Goal: Use online tool/utility: Utilize a website feature to perform a specific function

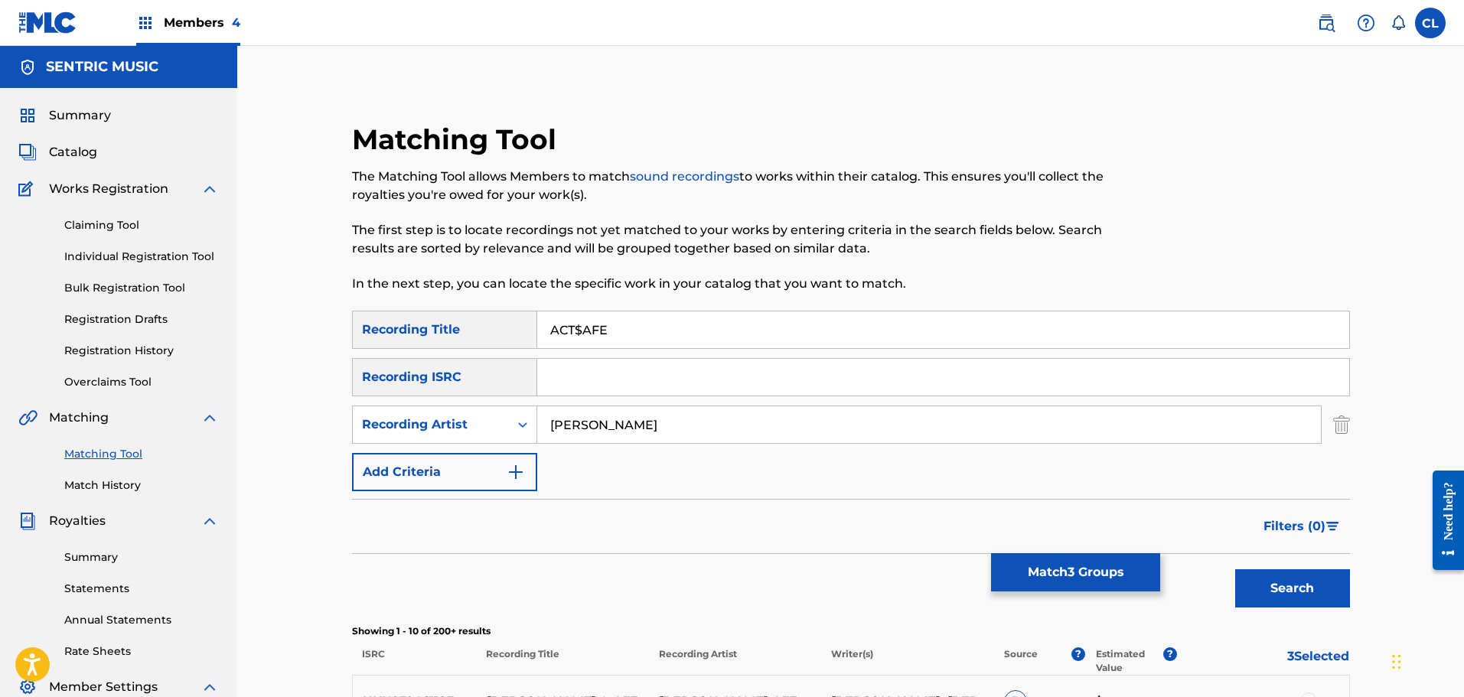
drag, startPoint x: 591, startPoint y: 335, endPoint x: 484, endPoint y: 347, distance: 107.1
click at [484, 347] on div "SearchWithCriteria6ce244a9-4ed9-4a6c-a2ff-da5f376a942f Recording Title ACT$AFE" at bounding box center [851, 330] width 998 height 38
click at [196, 18] on span "Members 4" at bounding box center [202, 23] width 77 height 18
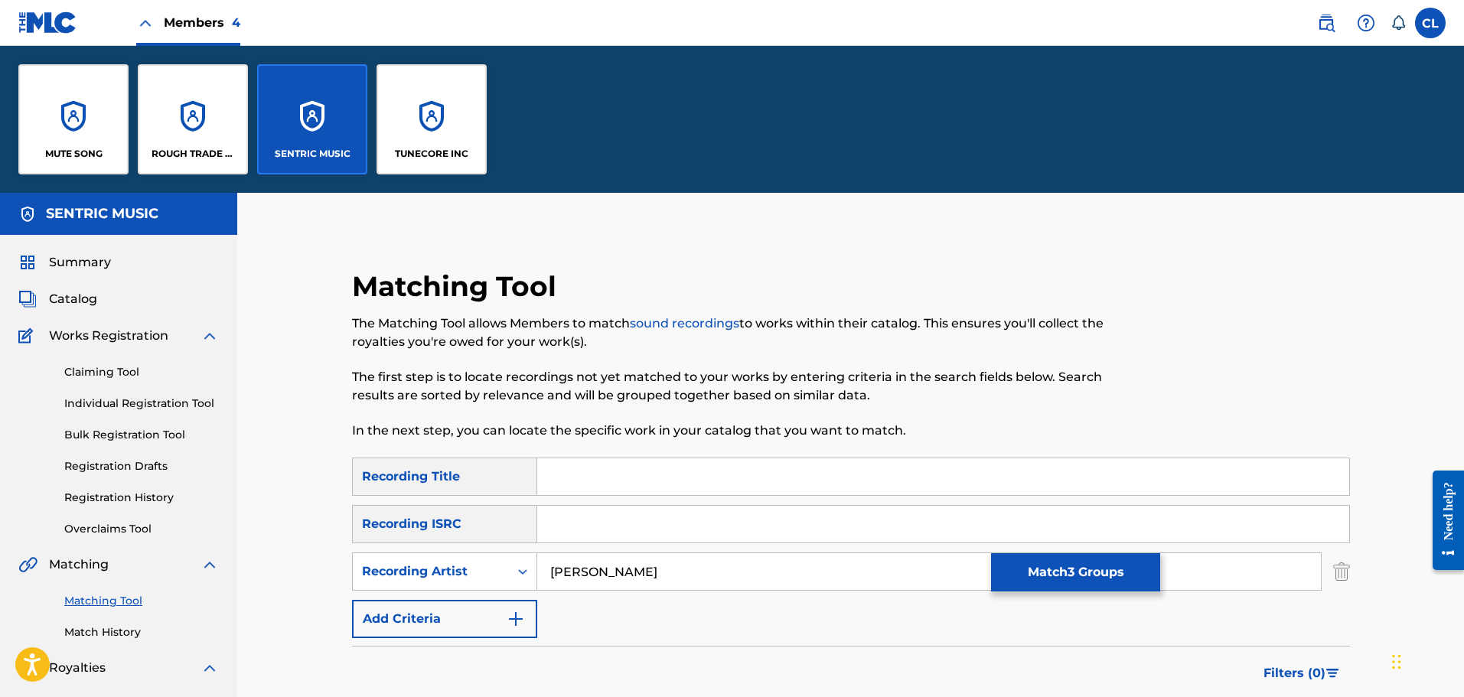
click at [613, 467] on input "Search Form" at bounding box center [943, 476] width 812 height 37
paste input "Baby, You're the One (Whole Again)"
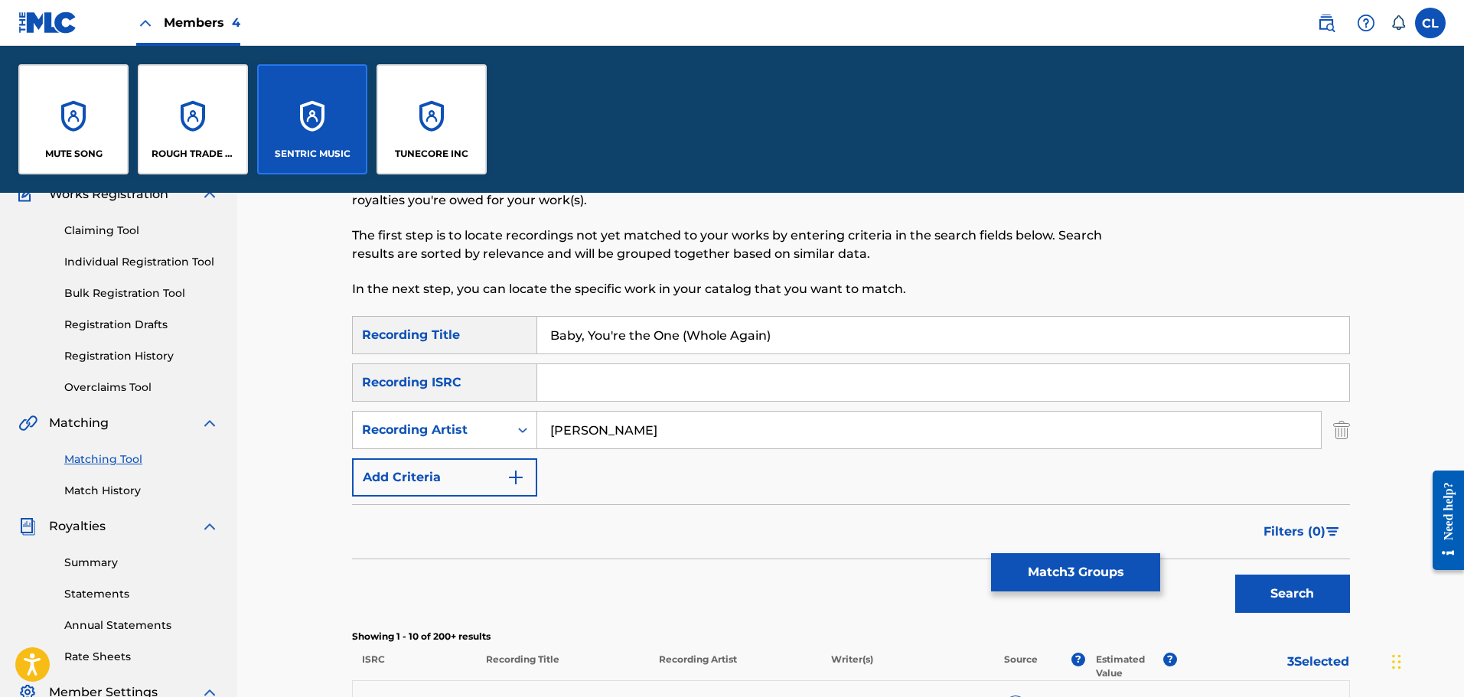
scroll to position [153, 0]
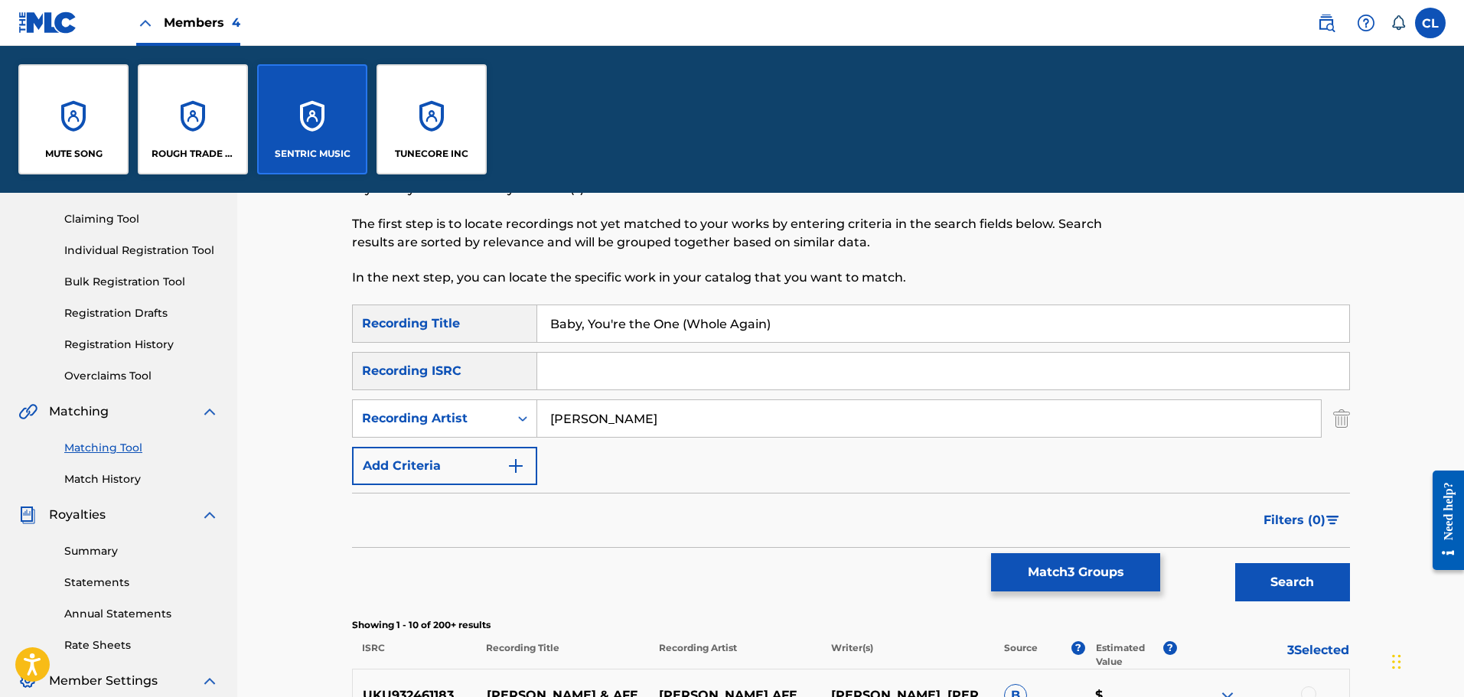
click at [577, 328] on input "Baby, You're the One (Whole Again)" at bounding box center [943, 323] width 812 height 37
type input "Baby, You're the One (Whole Again)"
drag, startPoint x: 610, startPoint y: 423, endPoint x: 470, endPoint y: 442, distance: 141.2
click at [470, 442] on div "SearchWithCriteria6ce244a9-4ed9-4a6c-a2ff-da5f376a942f Recording Title Baby, Yo…" at bounding box center [851, 395] width 998 height 181
click at [1235, 563] on button "Search" at bounding box center [1292, 582] width 115 height 38
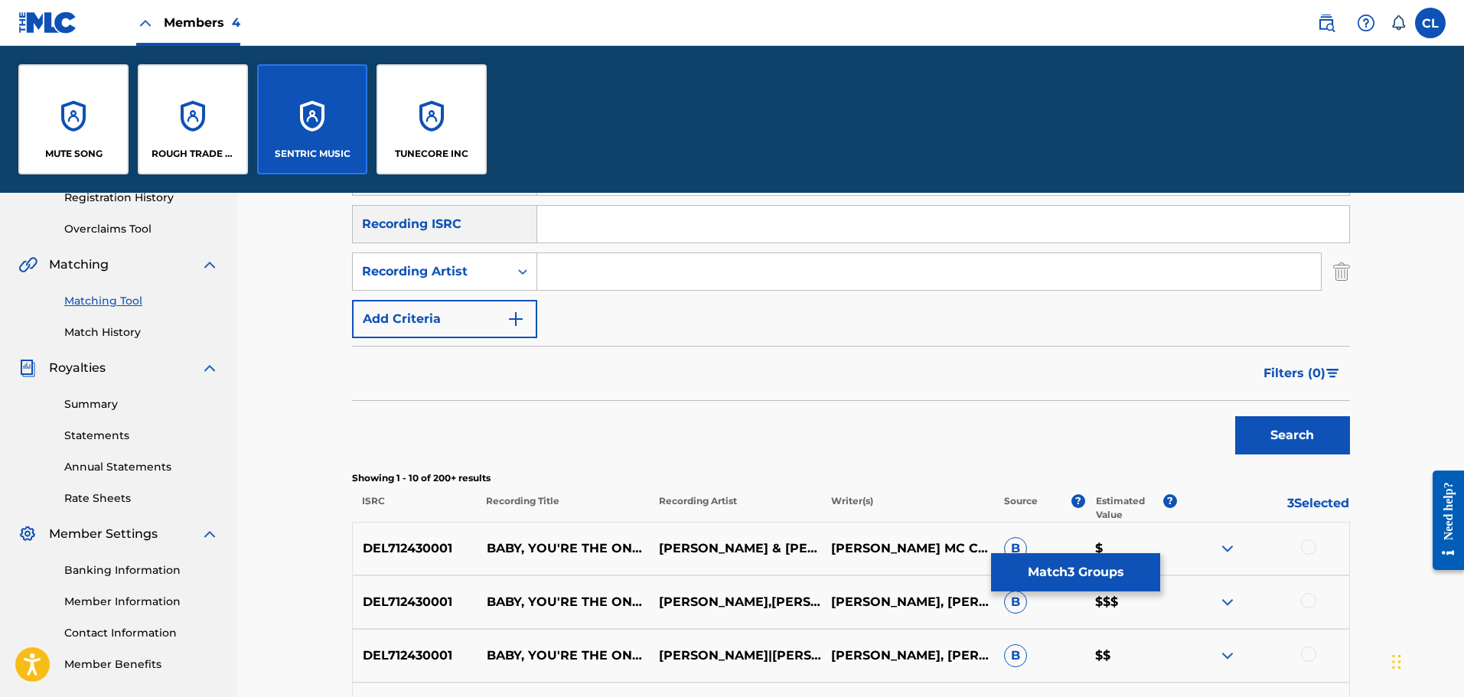
scroll to position [296, 0]
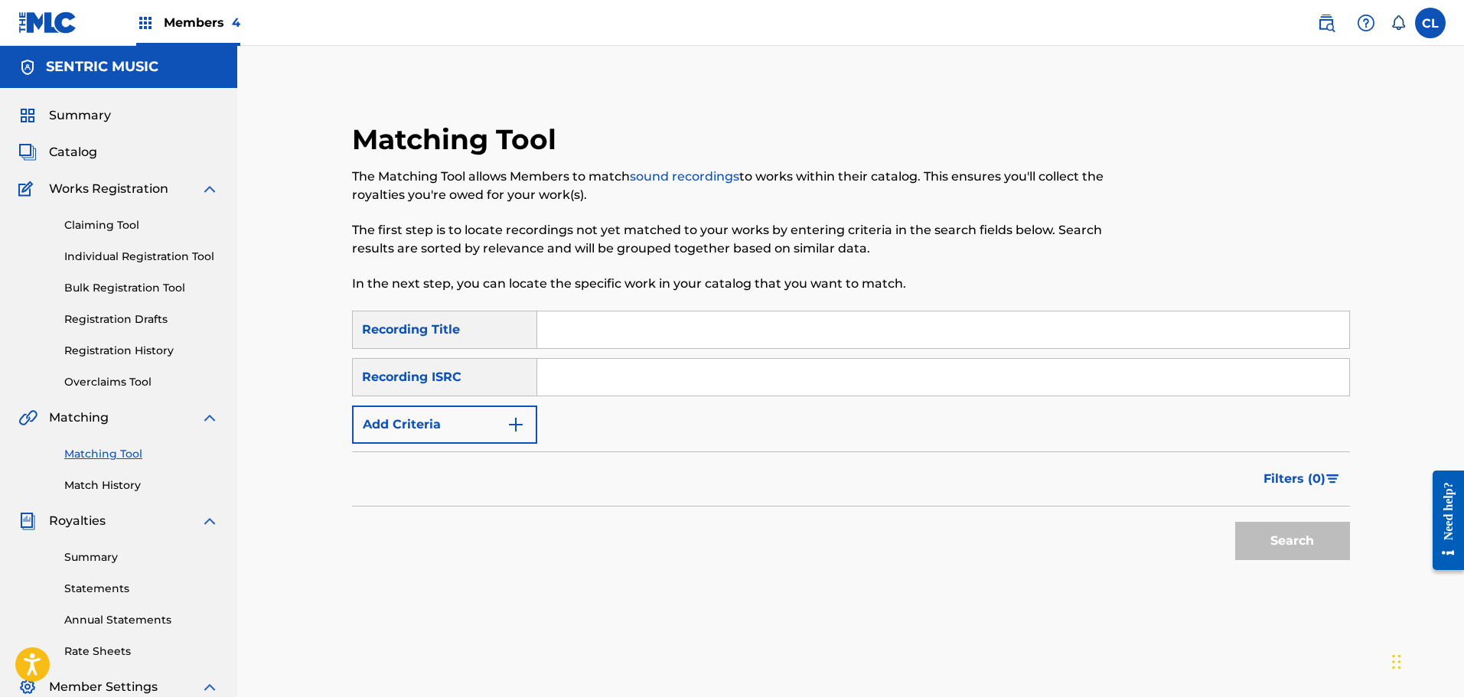
click at [605, 331] on input "Search Form" at bounding box center [943, 329] width 812 height 37
paste input "Baby, You're the One (Whole Again)"
click at [574, 323] on input "Baby, You're the One (Whole Again)" at bounding box center [943, 329] width 812 height 37
type input "Baby, You're the One (Whole Again)"
click at [1235, 522] on button "Search" at bounding box center [1292, 541] width 115 height 38
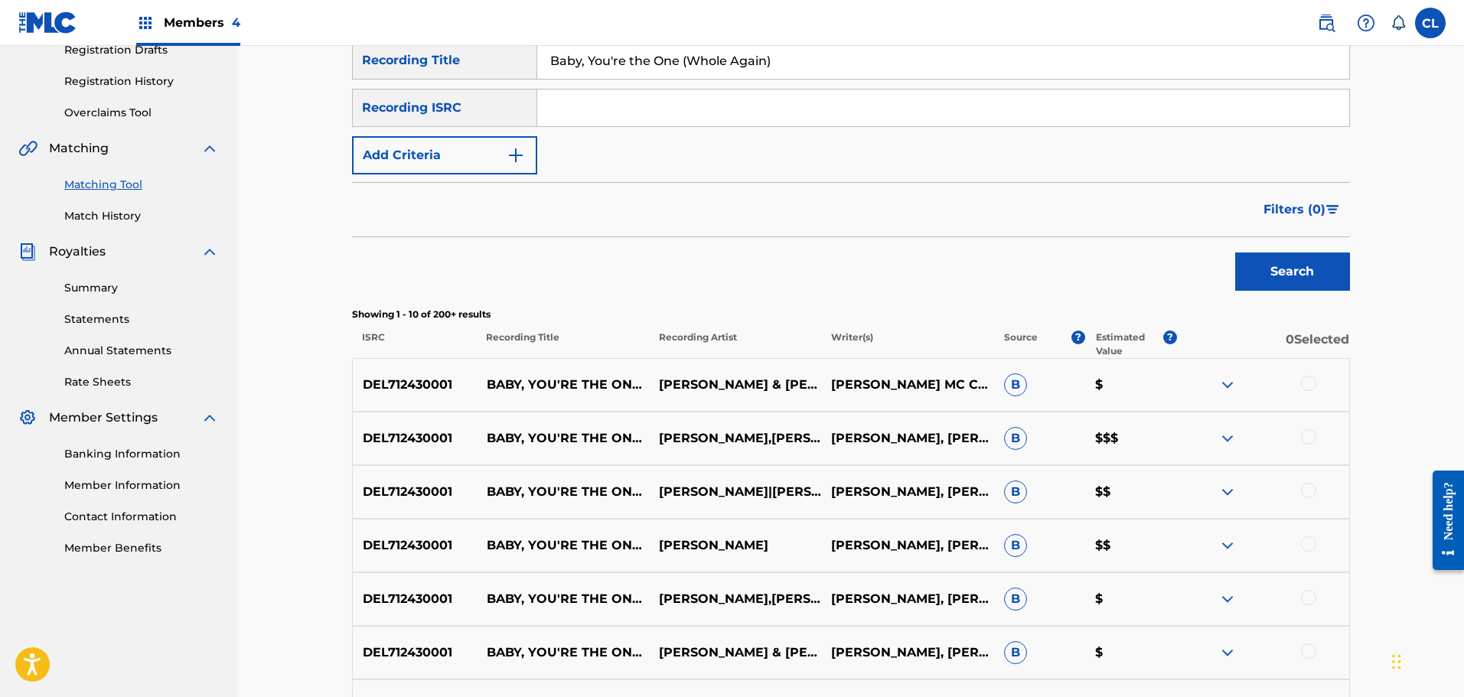
scroll to position [306, 0]
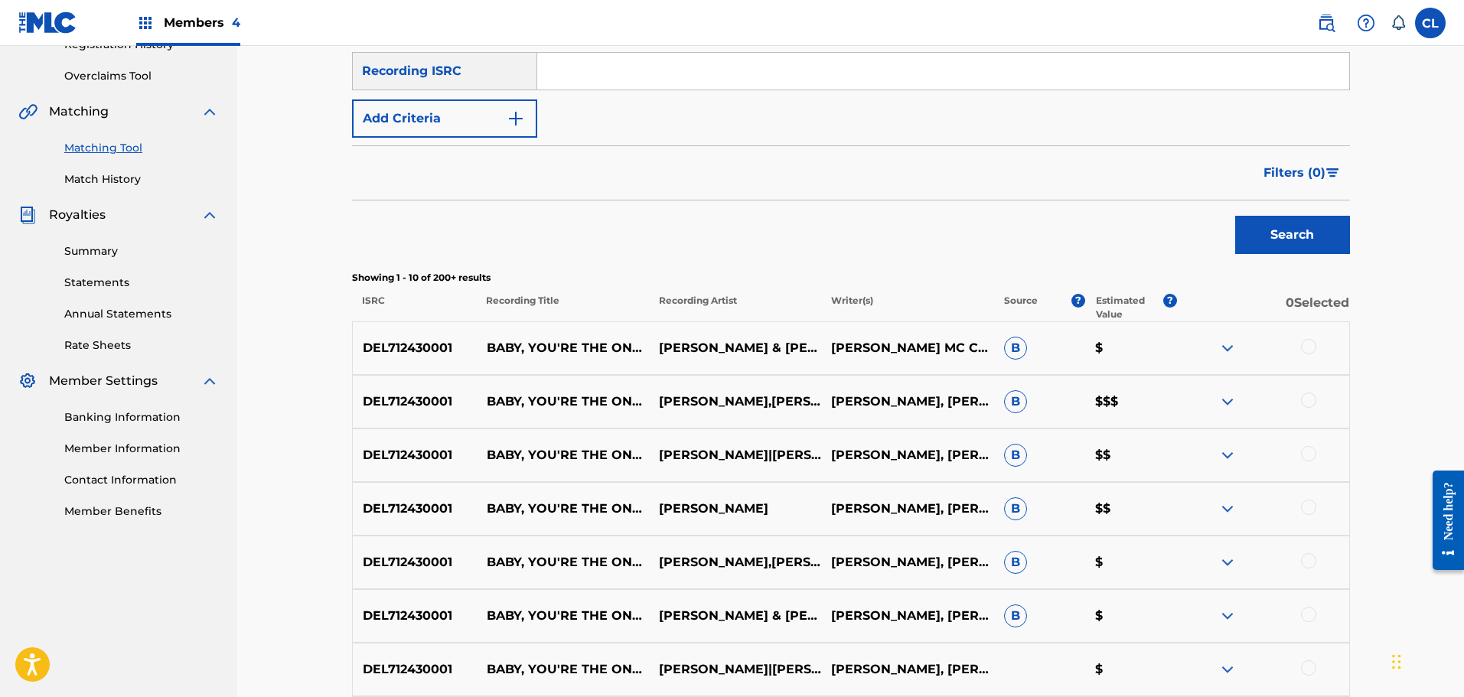
click at [1312, 343] on div at bounding box center [1308, 346] width 15 height 15
click at [1305, 397] on div at bounding box center [1308, 400] width 15 height 15
drag, startPoint x: 1304, startPoint y: 454, endPoint x: 1308, endPoint y: 465, distance: 11.4
click at [1304, 455] on div at bounding box center [1308, 453] width 15 height 15
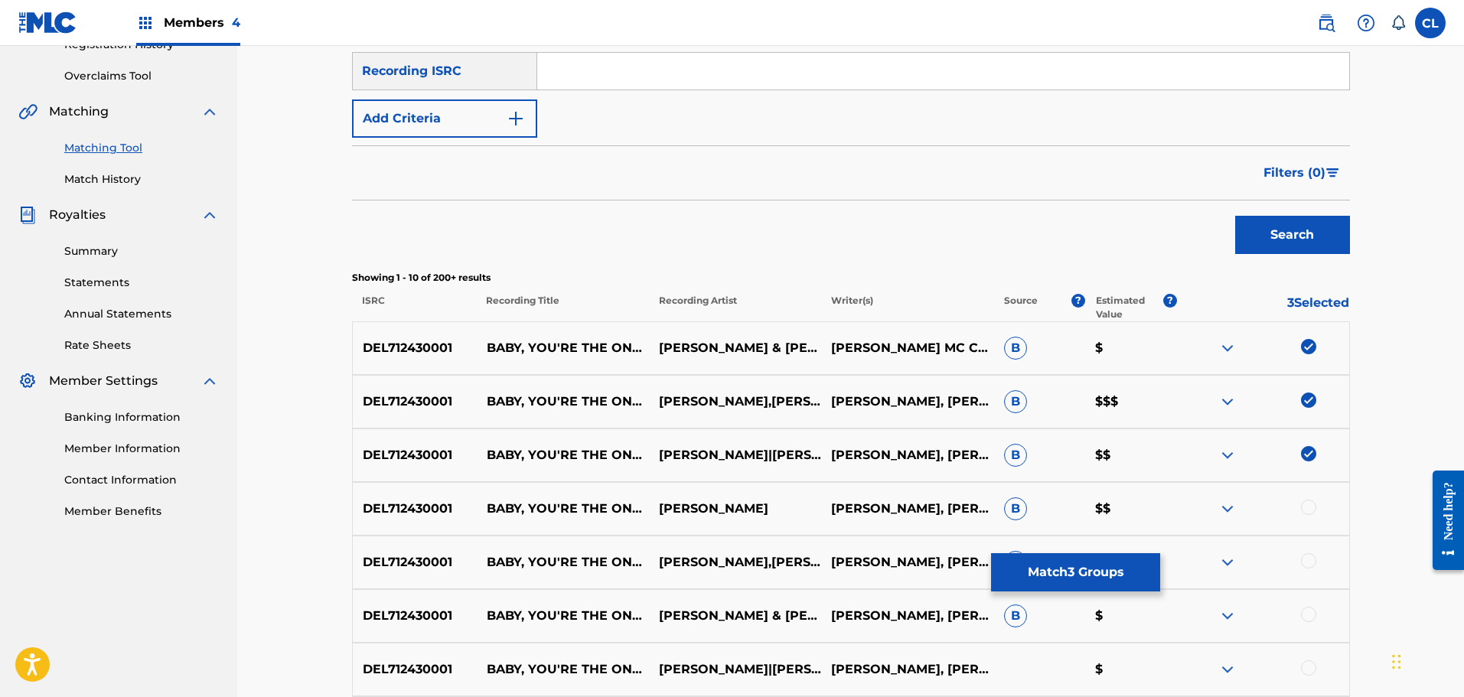
click at [1308, 509] on div at bounding box center [1308, 507] width 15 height 15
click at [1309, 556] on div at bounding box center [1308, 560] width 15 height 15
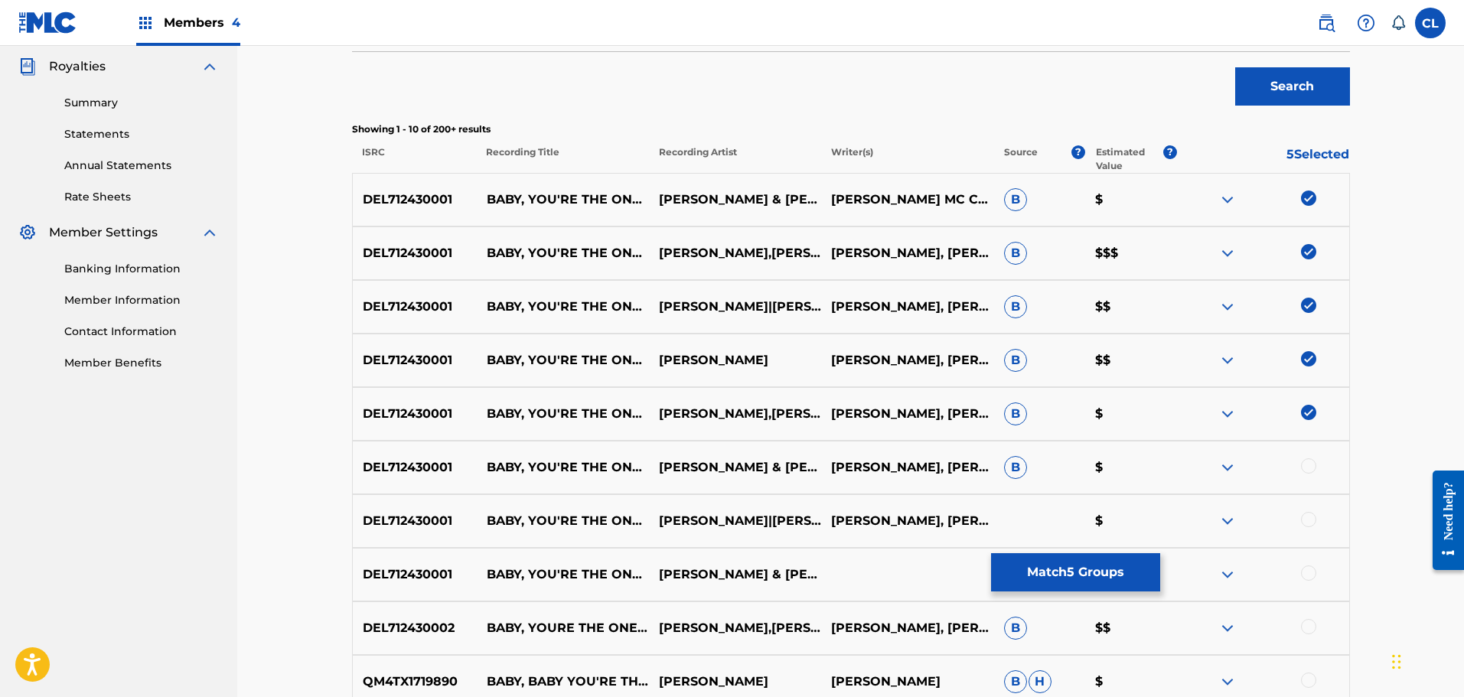
scroll to position [459, 0]
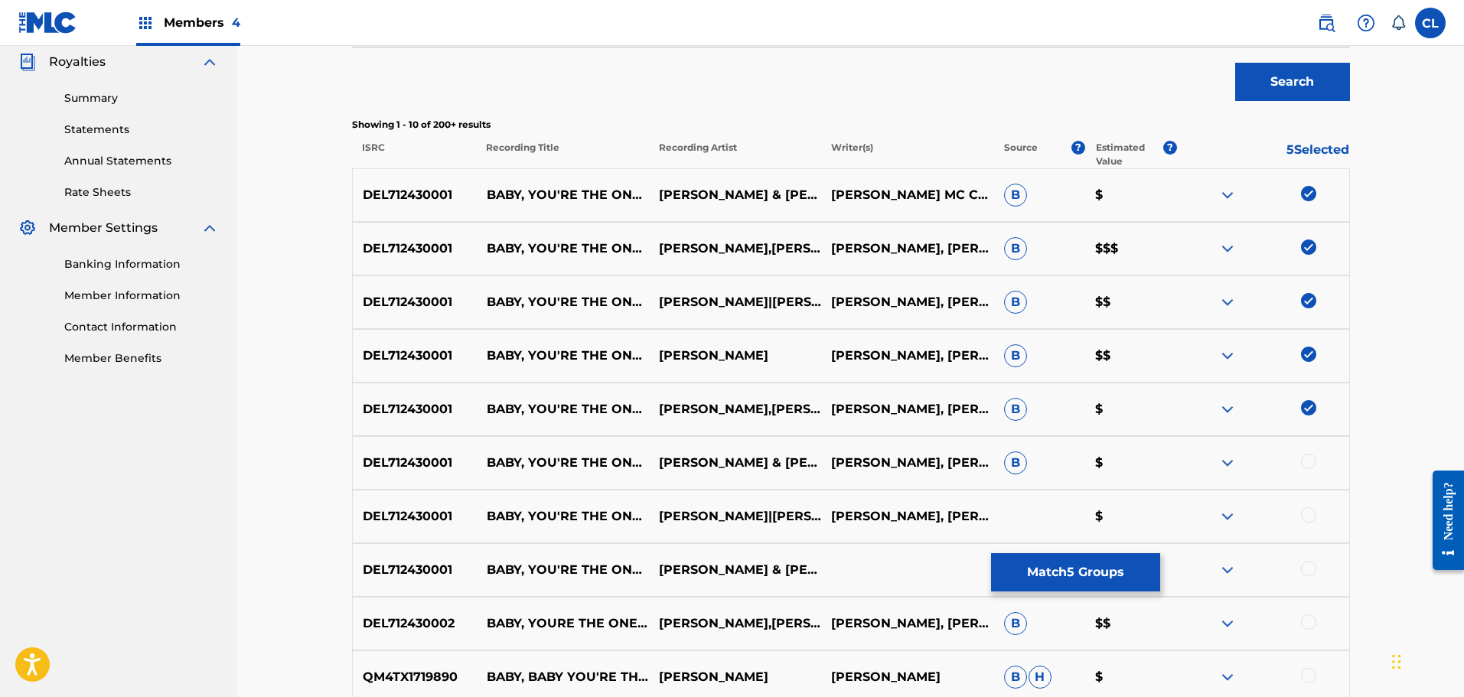
drag, startPoint x: 1310, startPoint y: 465, endPoint x: 1312, endPoint y: 491, distance: 26.1
click at [1310, 465] on div at bounding box center [1308, 461] width 15 height 15
drag, startPoint x: 1311, startPoint y: 513, endPoint x: 1320, endPoint y: 572, distance: 59.6
click at [1311, 517] on div at bounding box center [1308, 514] width 15 height 15
click at [1309, 566] on div at bounding box center [1308, 568] width 15 height 15
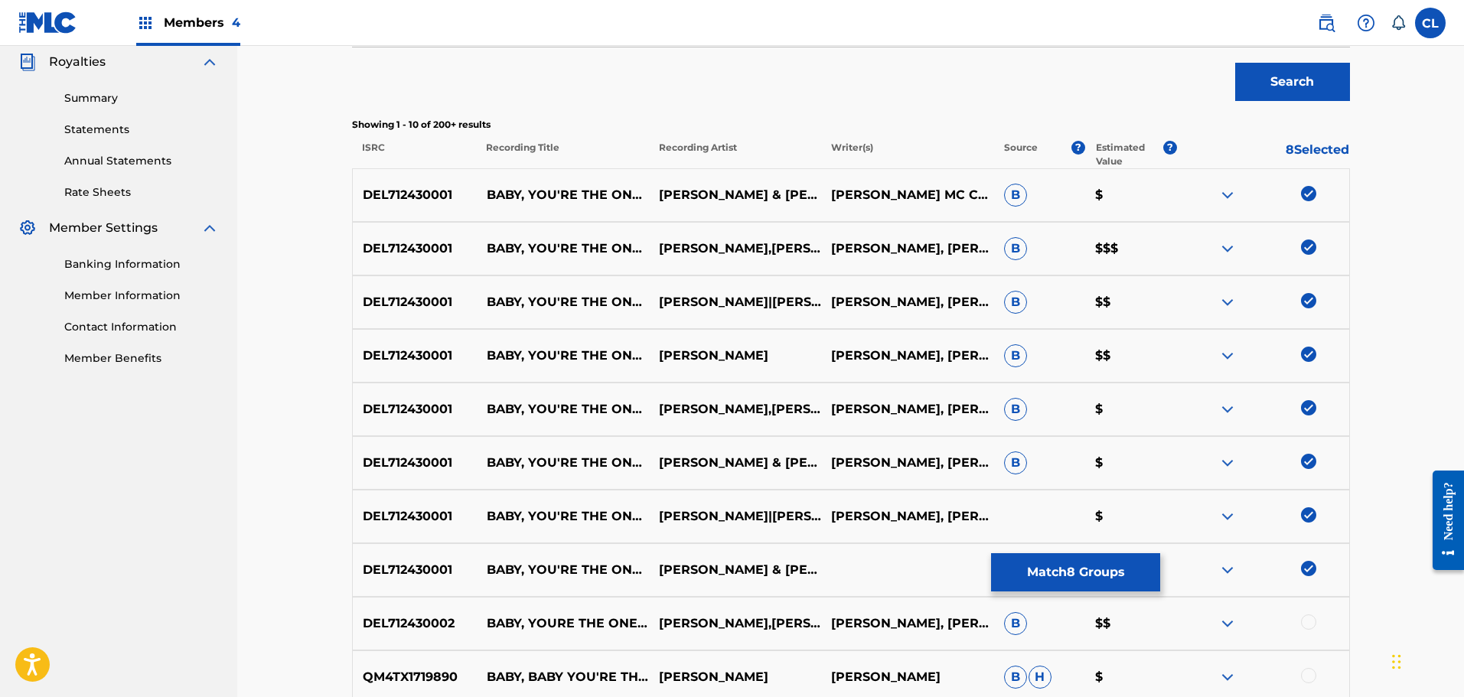
click at [1309, 618] on div at bounding box center [1308, 621] width 15 height 15
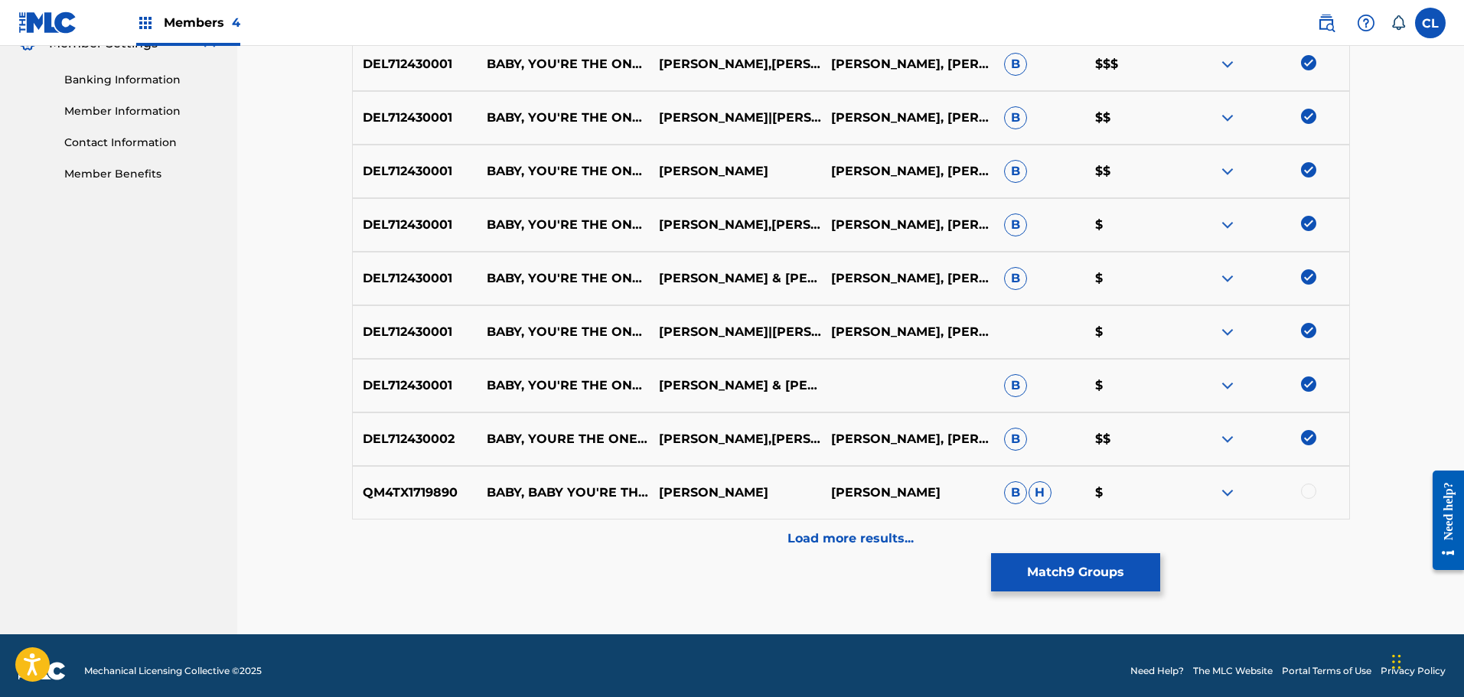
scroll to position [654, 0]
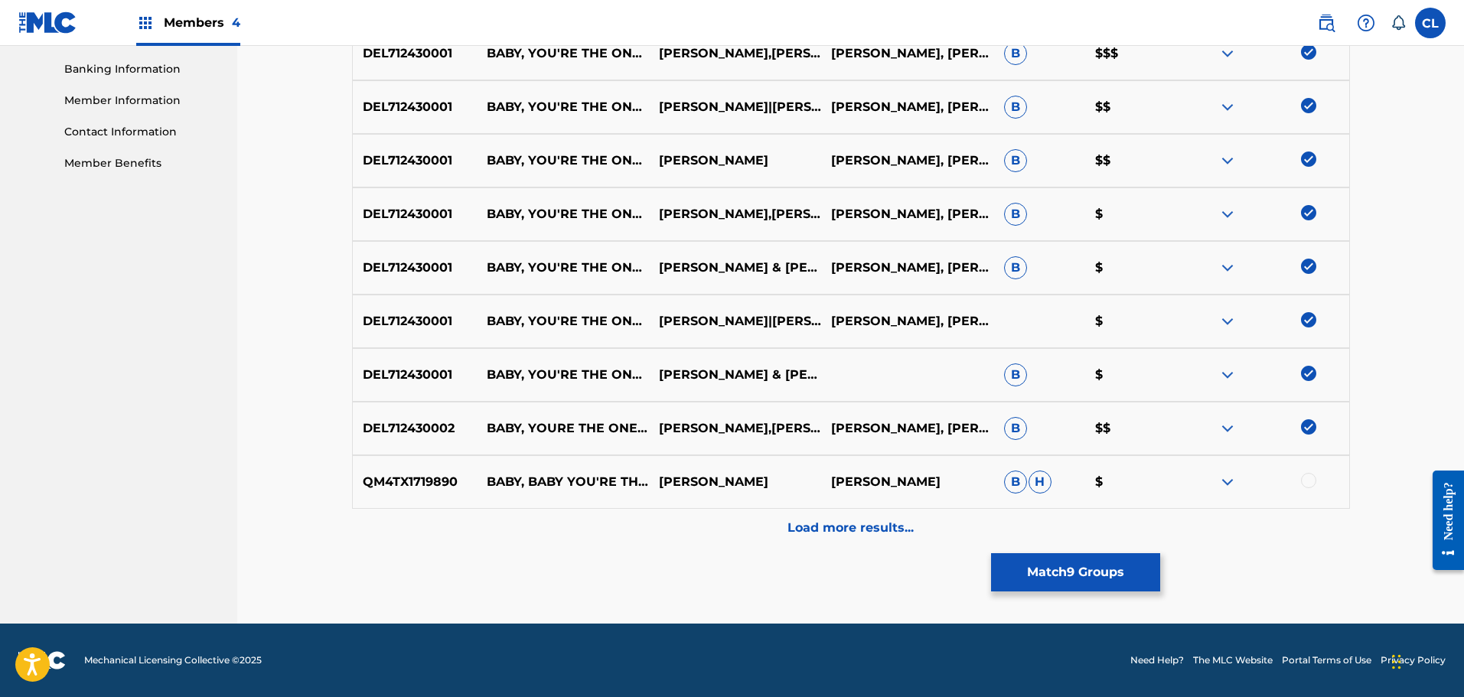
click at [844, 525] on p "Load more results..." at bounding box center [850, 528] width 126 height 18
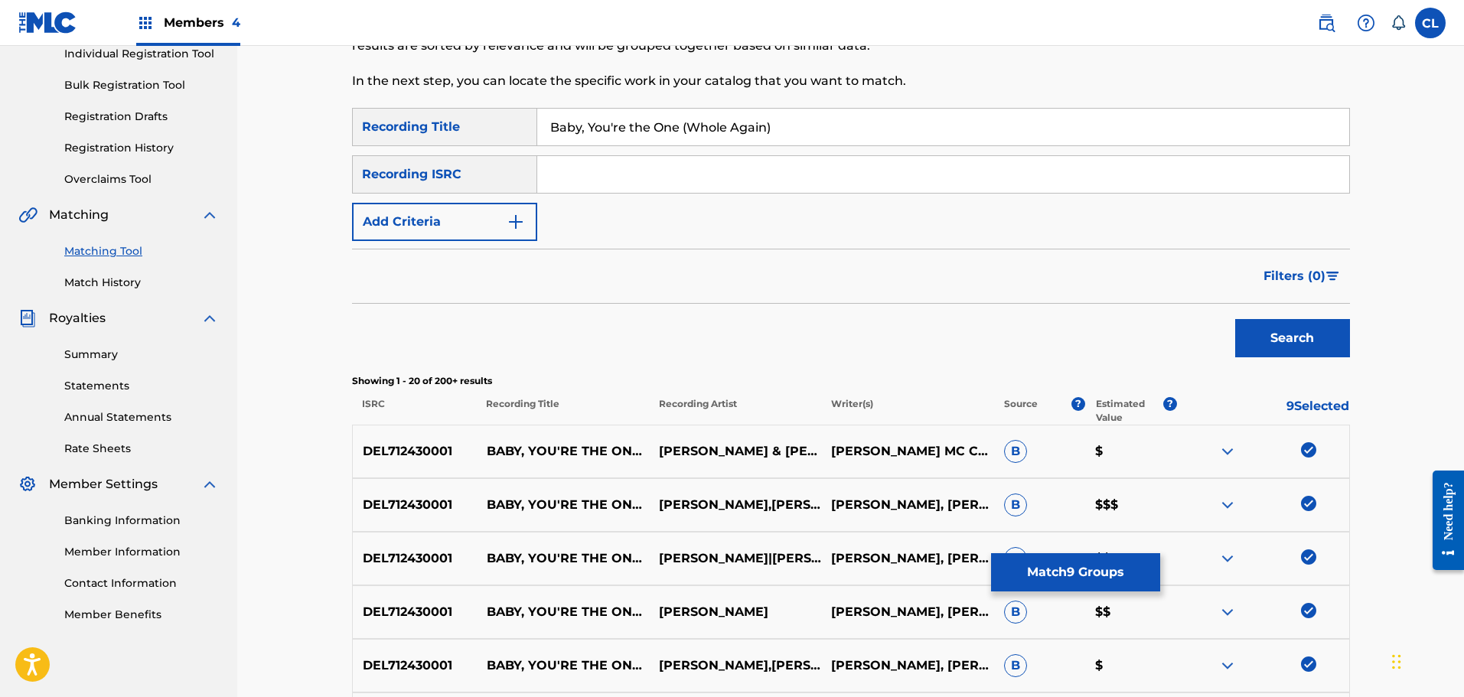
scroll to position [195, 0]
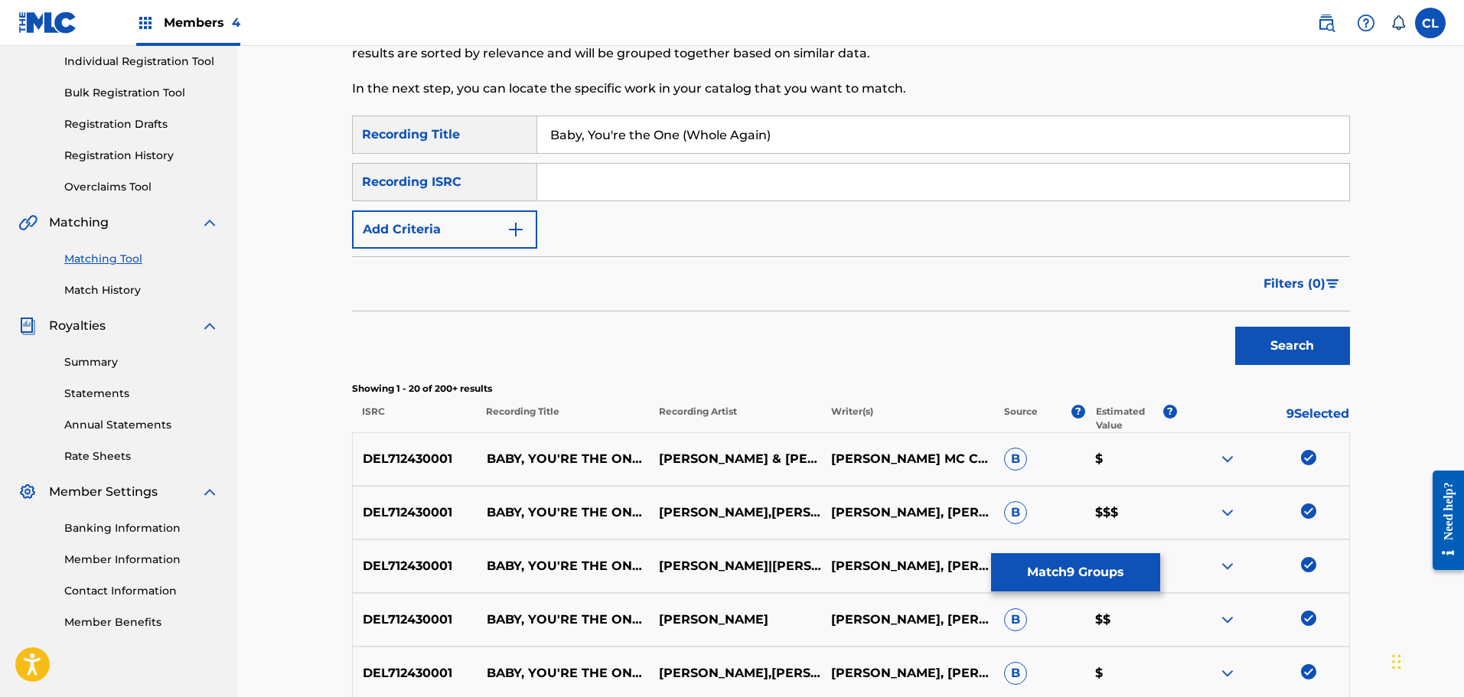
click at [442, 240] on button "Add Criteria" at bounding box center [444, 229] width 185 height 38
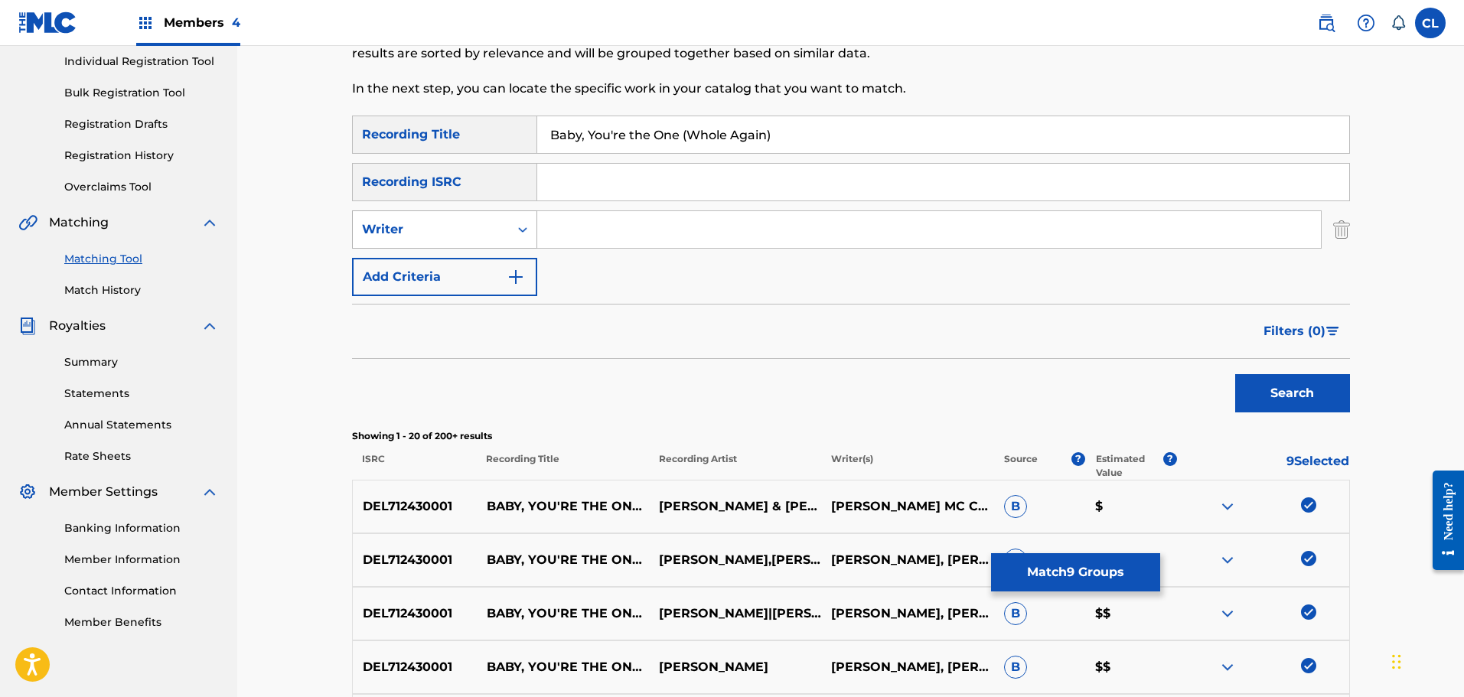
click at [433, 237] on div "Writer" at bounding box center [431, 229] width 138 height 18
click at [451, 277] on div "Recording Artist" at bounding box center [445, 268] width 184 height 38
click at [634, 223] on input "Search Form" at bounding box center [929, 229] width 784 height 37
type input "salvatore"
click at [1235, 374] on button "Search" at bounding box center [1292, 393] width 115 height 38
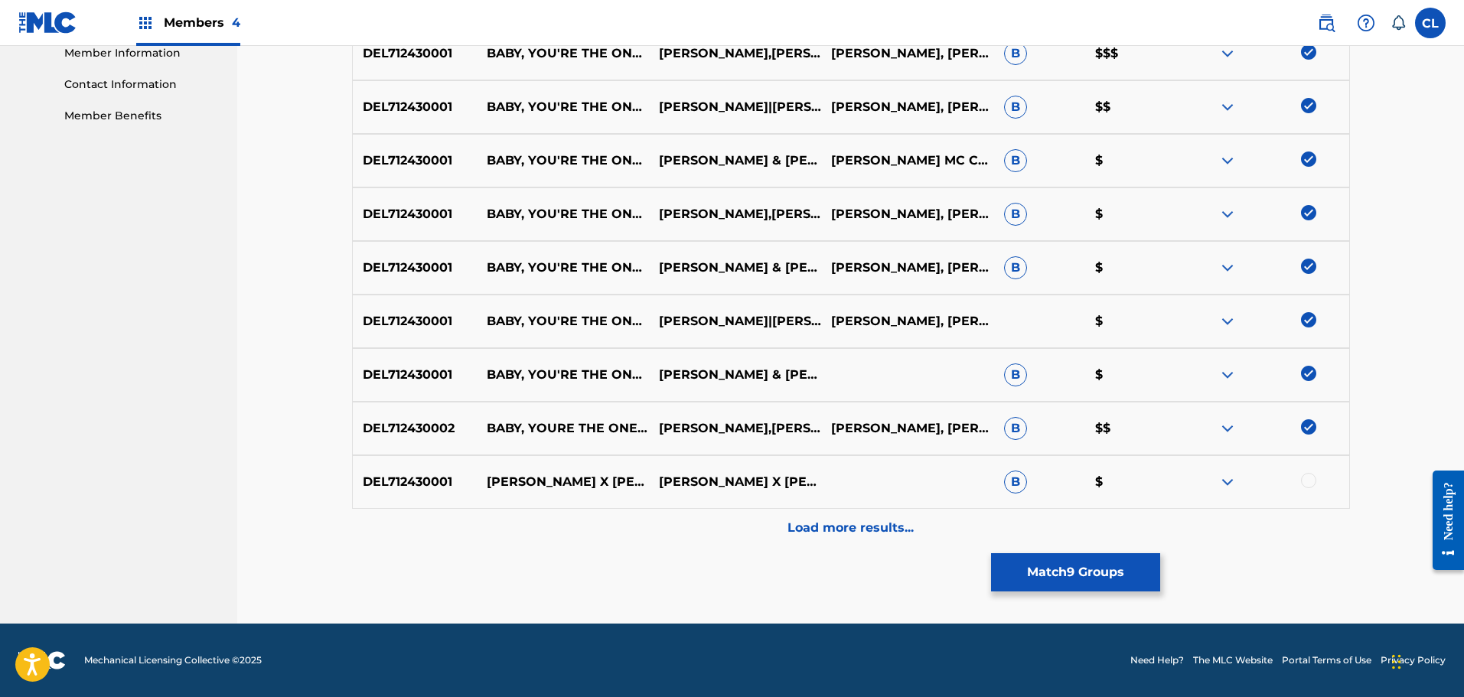
click at [792, 518] on div "Load more results..." at bounding box center [851, 528] width 998 height 38
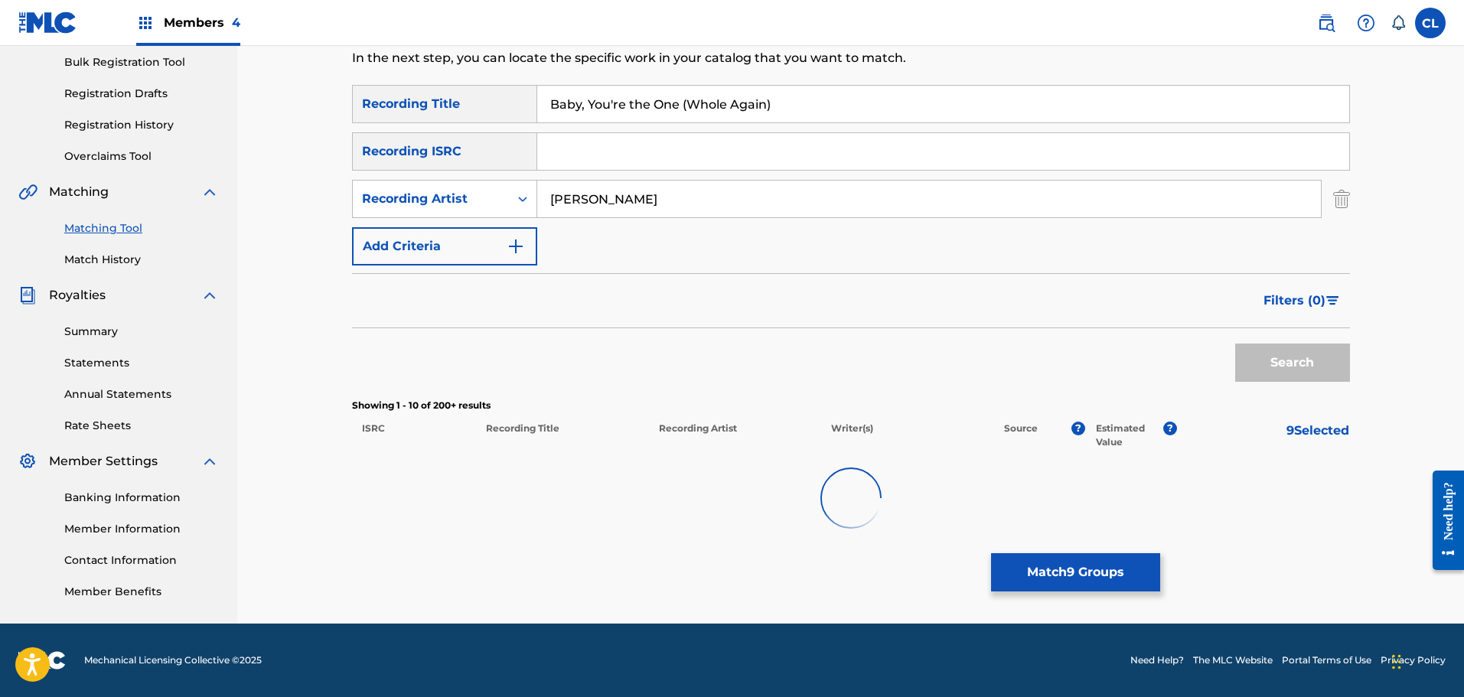
scroll to position [702, 0]
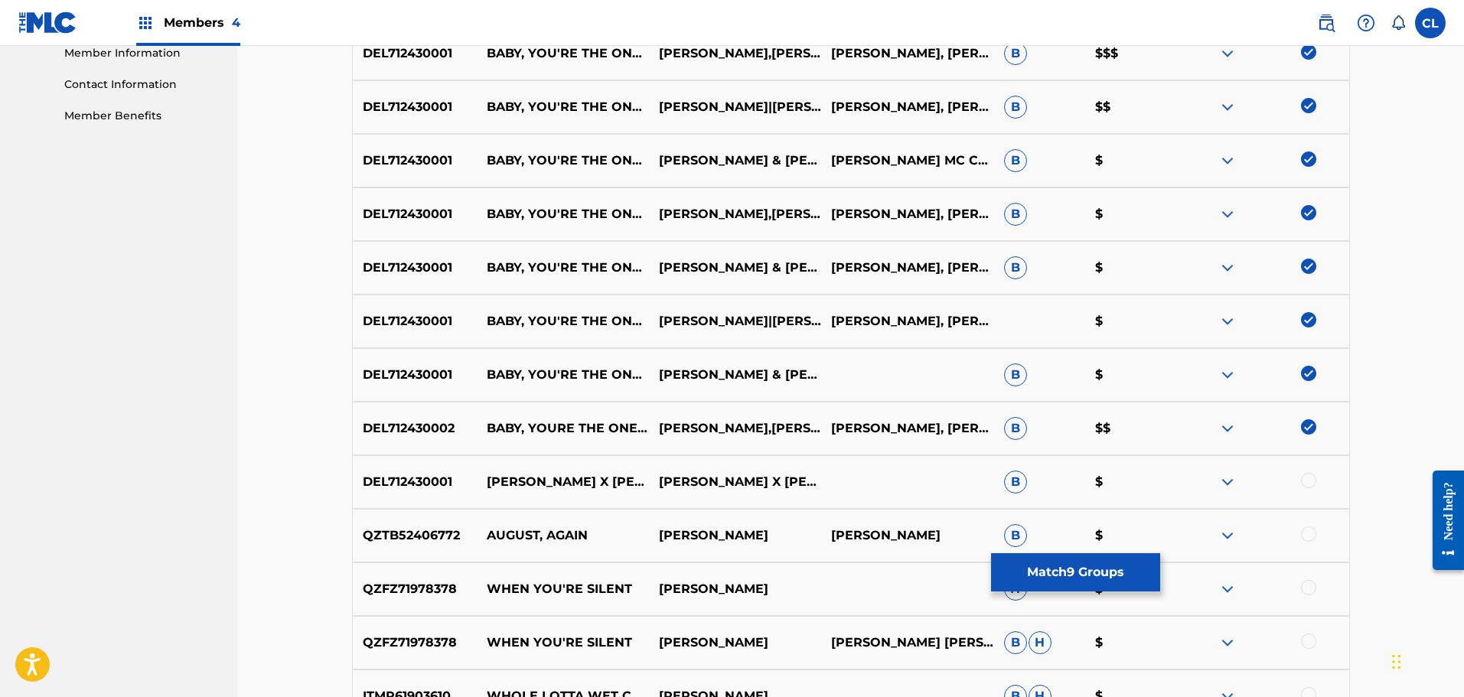
click at [1304, 480] on div at bounding box center [1308, 480] width 15 height 15
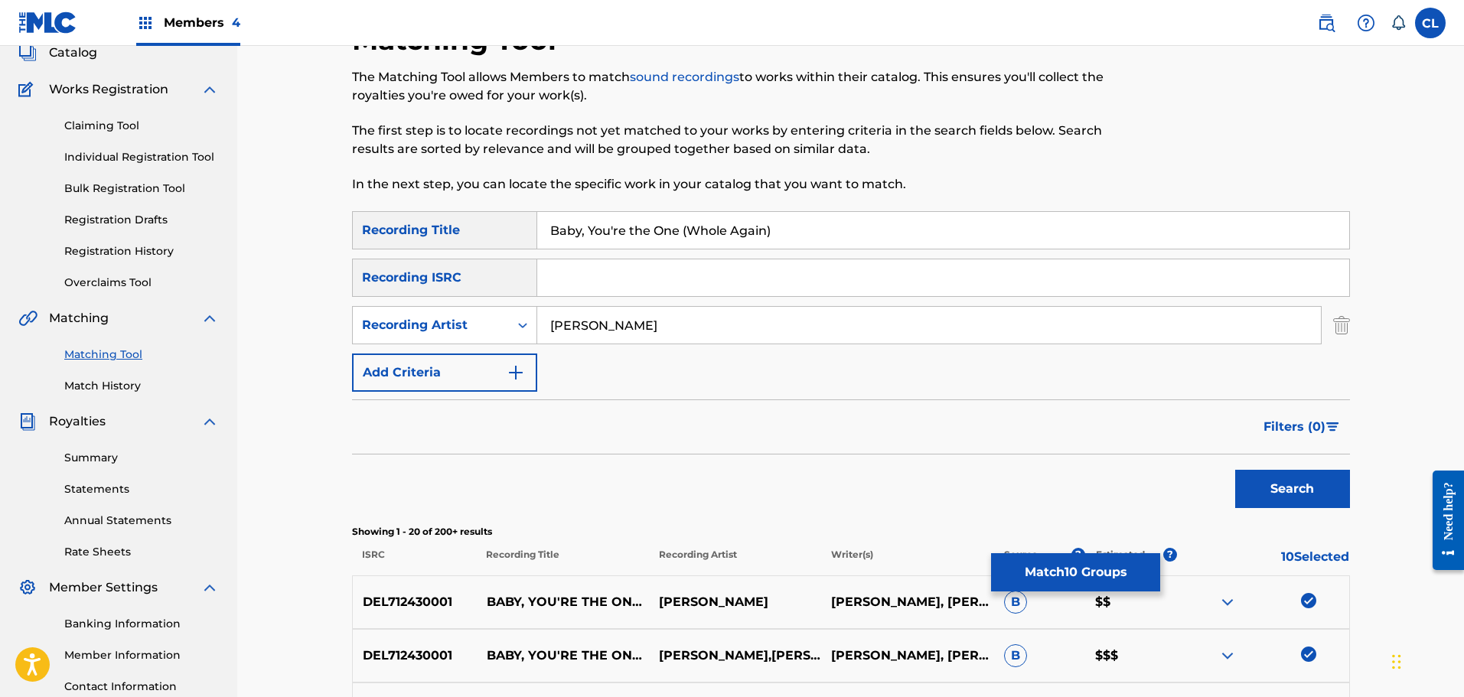
scroll to position [90, 0]
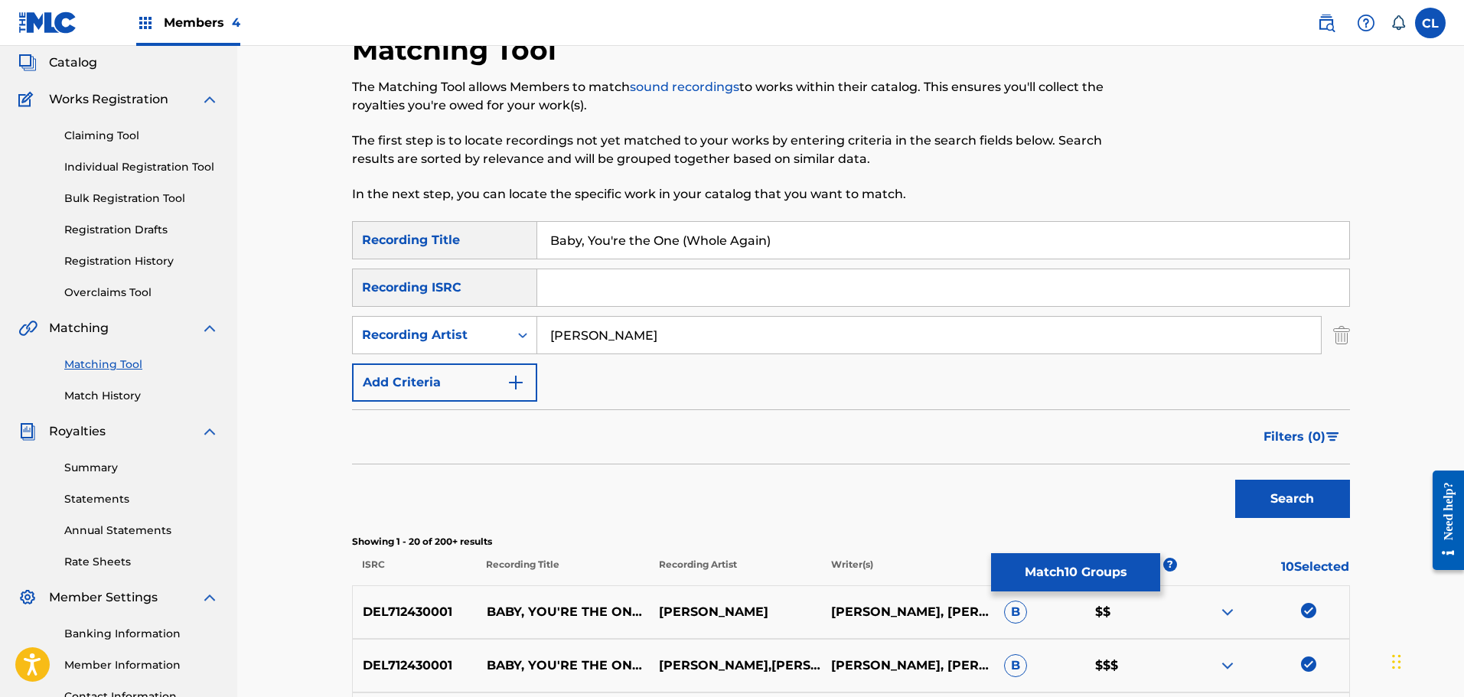
click at [686, 244] on input "Baby, You're the One (Whole Again)" at bounding box center [943, 240] width 812 height 37
click at [781, 247] on input "Baby, You're the One Whole Again)" at bounding box center [943, 240] width 812 height 37
type input "Baby, You're the One Whole Again"
click at [1235, 480] on button "Search" at bounding box center [1292, 499] width 115 height 38
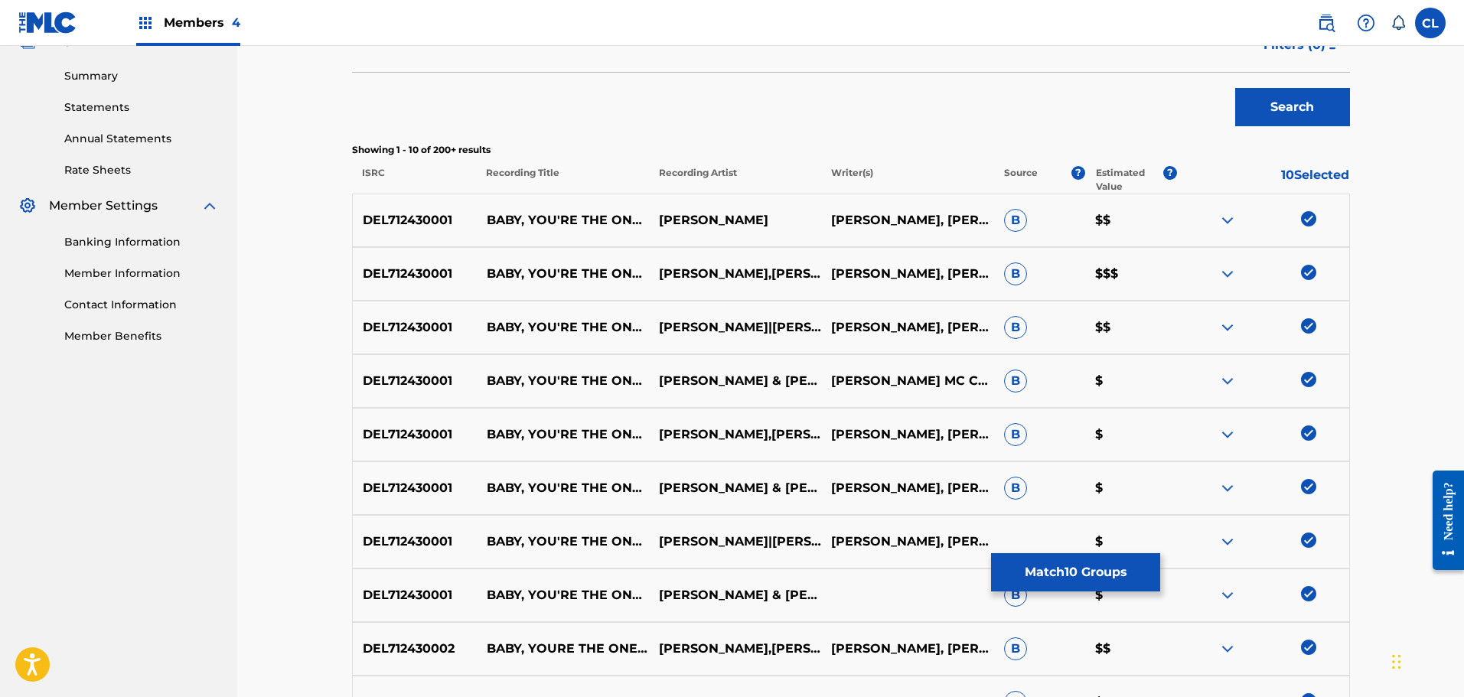
scroll to position [702, 0]
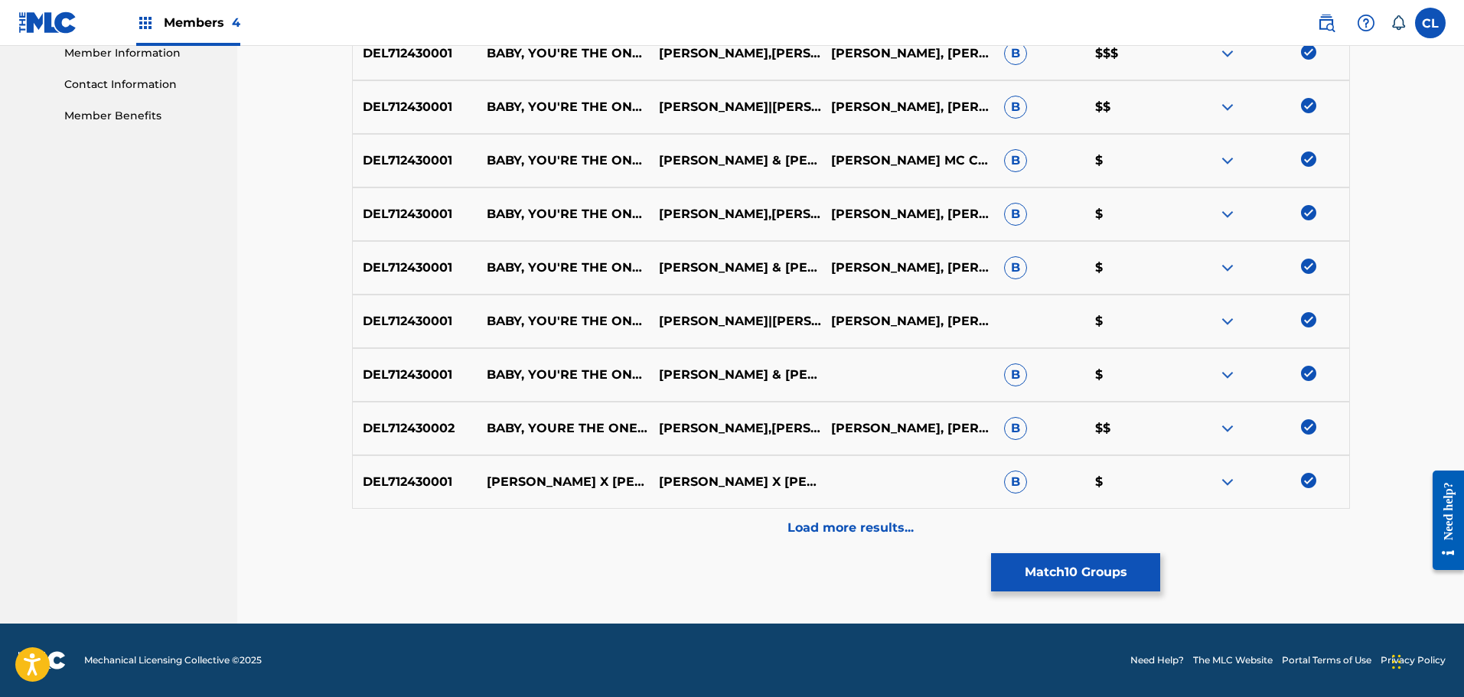
click at [850, 524] on p "Load more results..." at bounding box center [850, 528] width 126 height 18
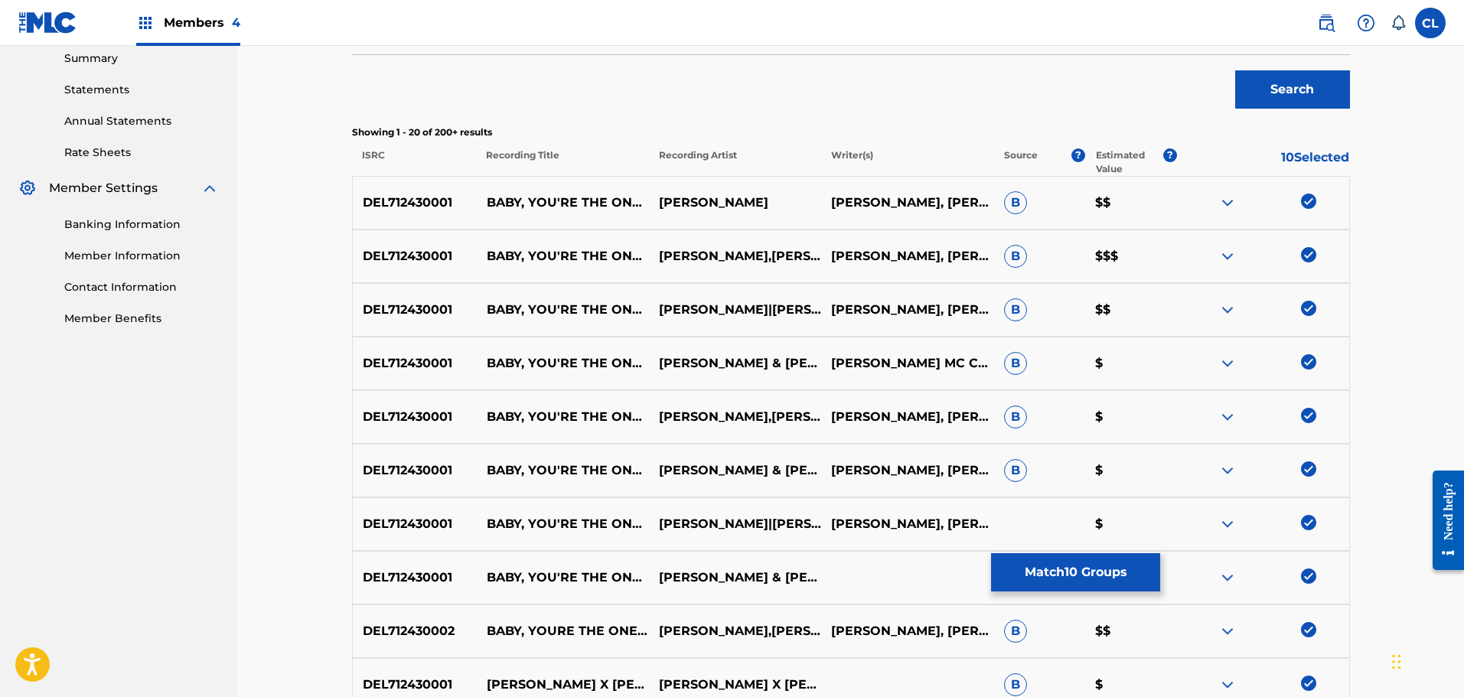
scroll to position [472, 0]
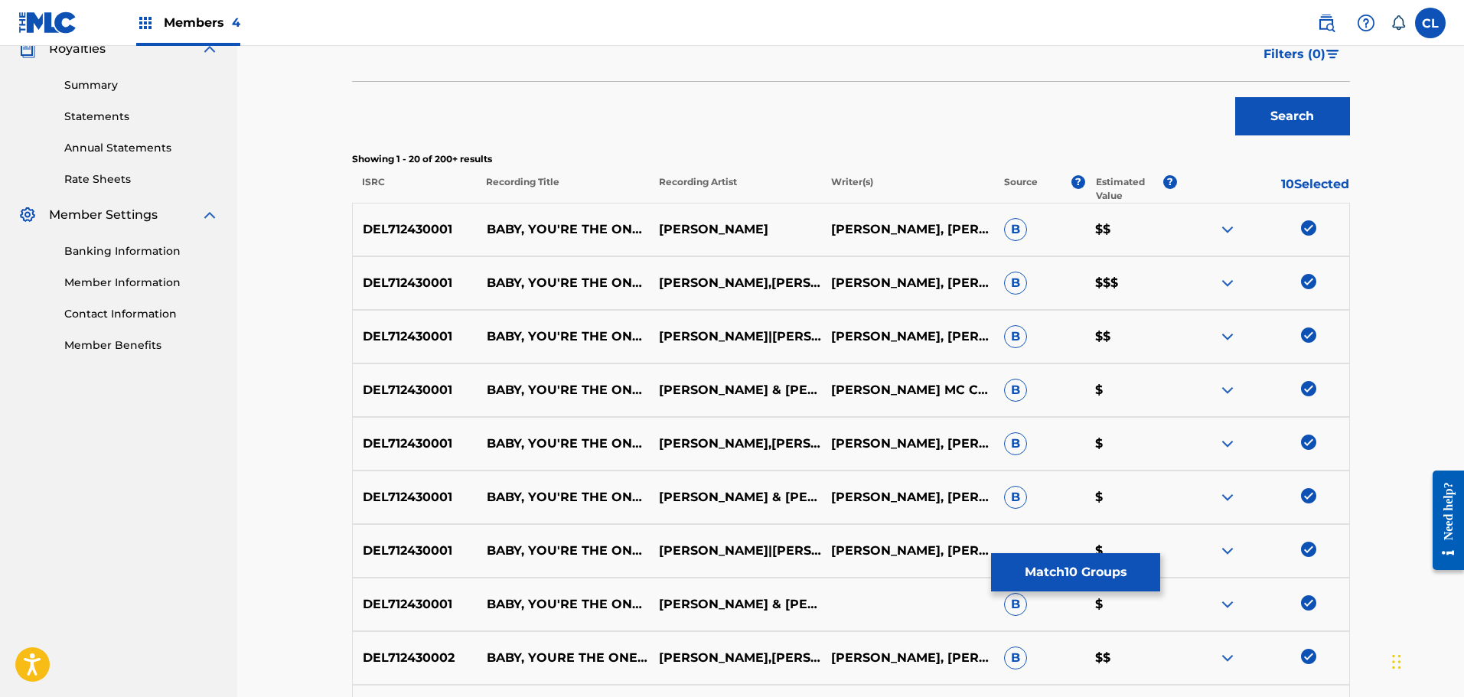
click at [1113, 566] on button "Match 10 Groups" at bounding box center [1075, 572] width 169 height 38
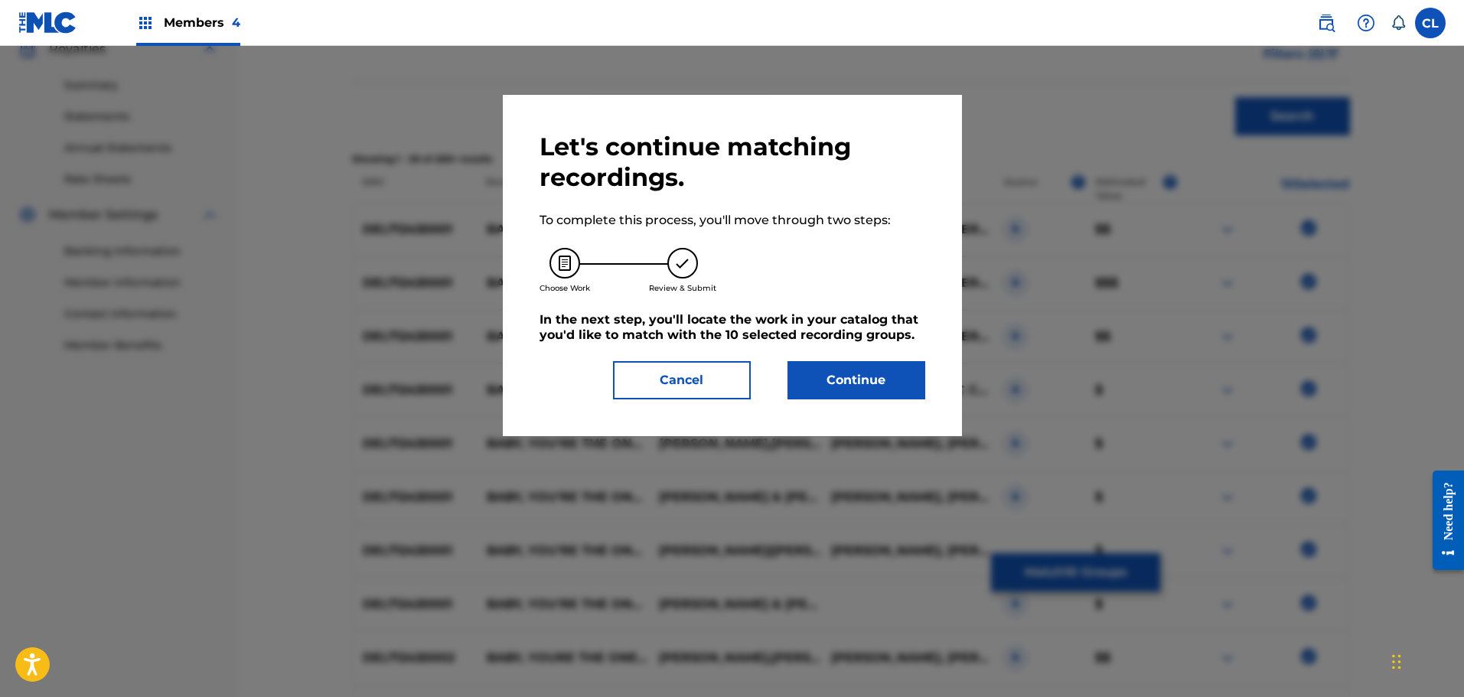
click at [878, 383] on button "Continue" at bounding box center [856, 380] width 138 height 38
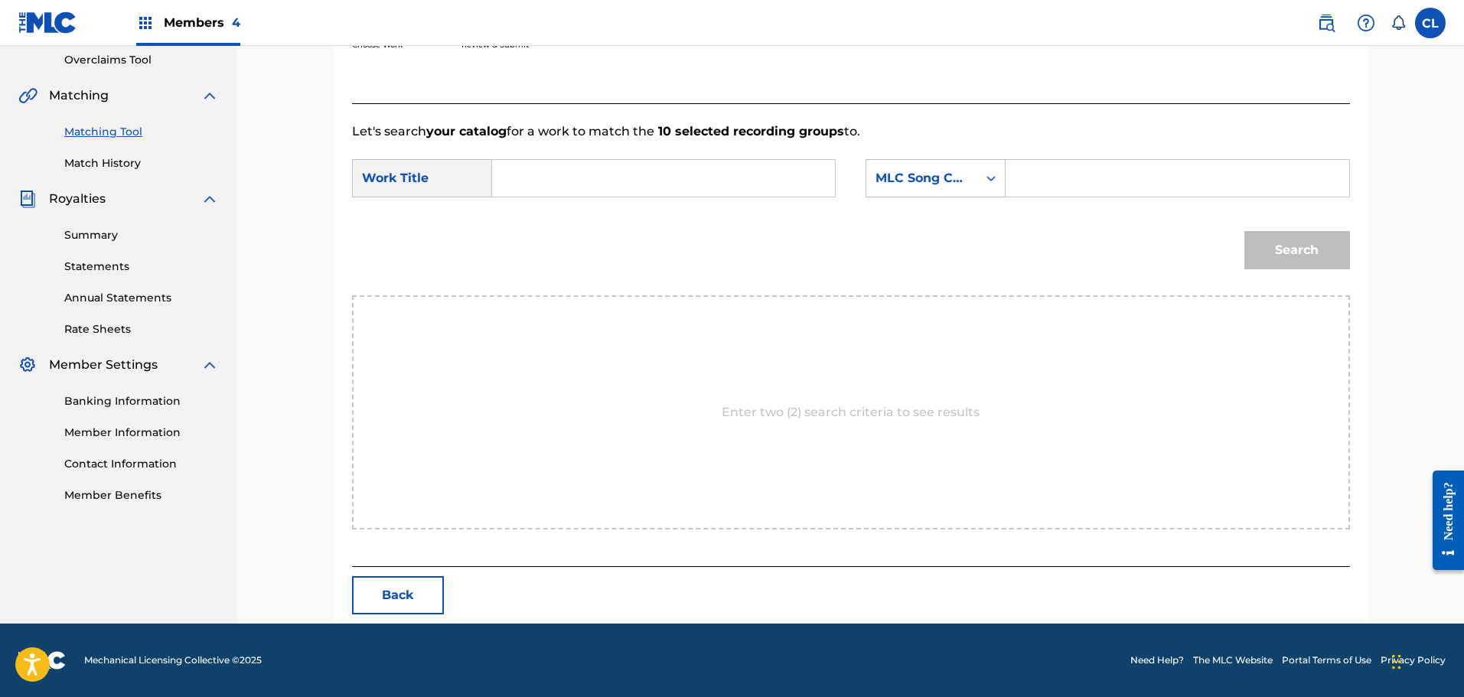
scroll to position [322, 0]
click at [1077, 179] on input "Search Form" at bounding box center [1177, 178] width 317 height 37
paste input "BF5W4V"
type input "BF5W4V"
click at [691, 172] on input "Search Form" at bounding box center [663, 178] width 317 height 37
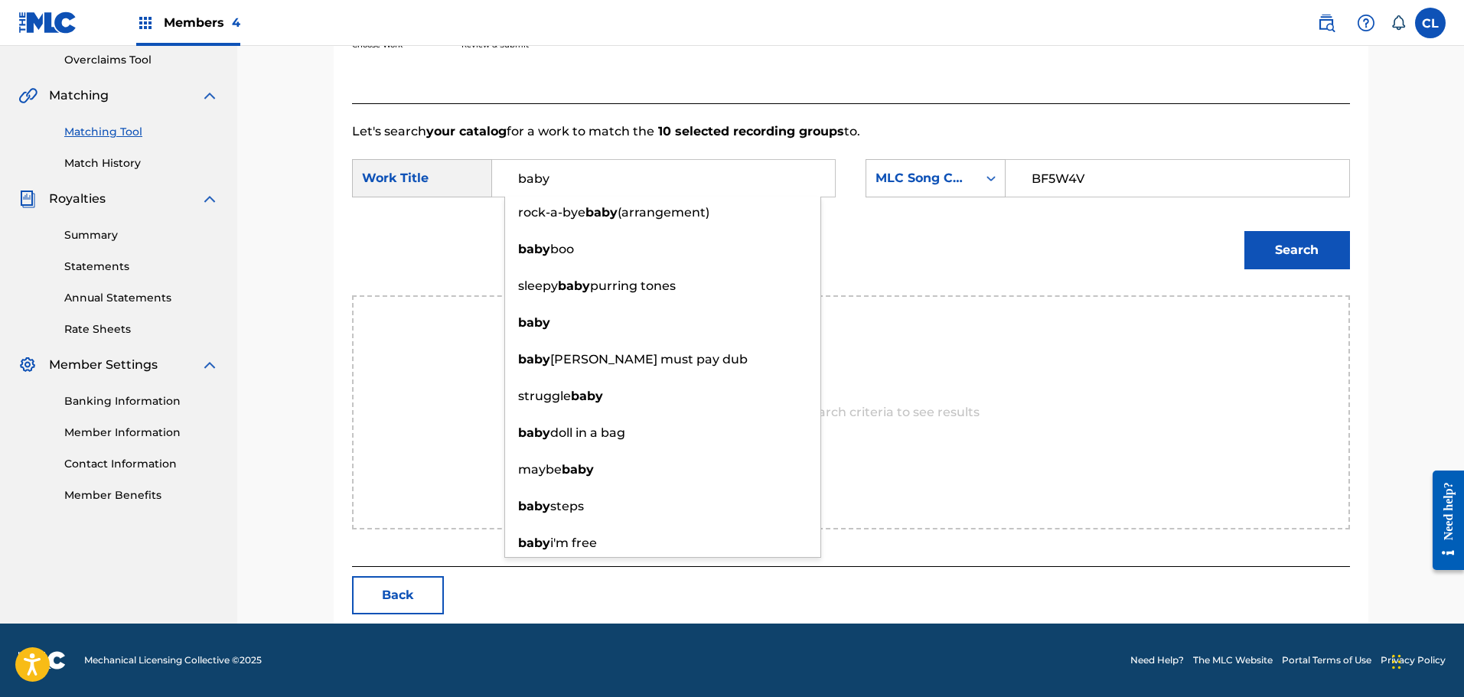
click at [583, 180] on input "baby" at bounding box center [663, 178] width 317 height 37
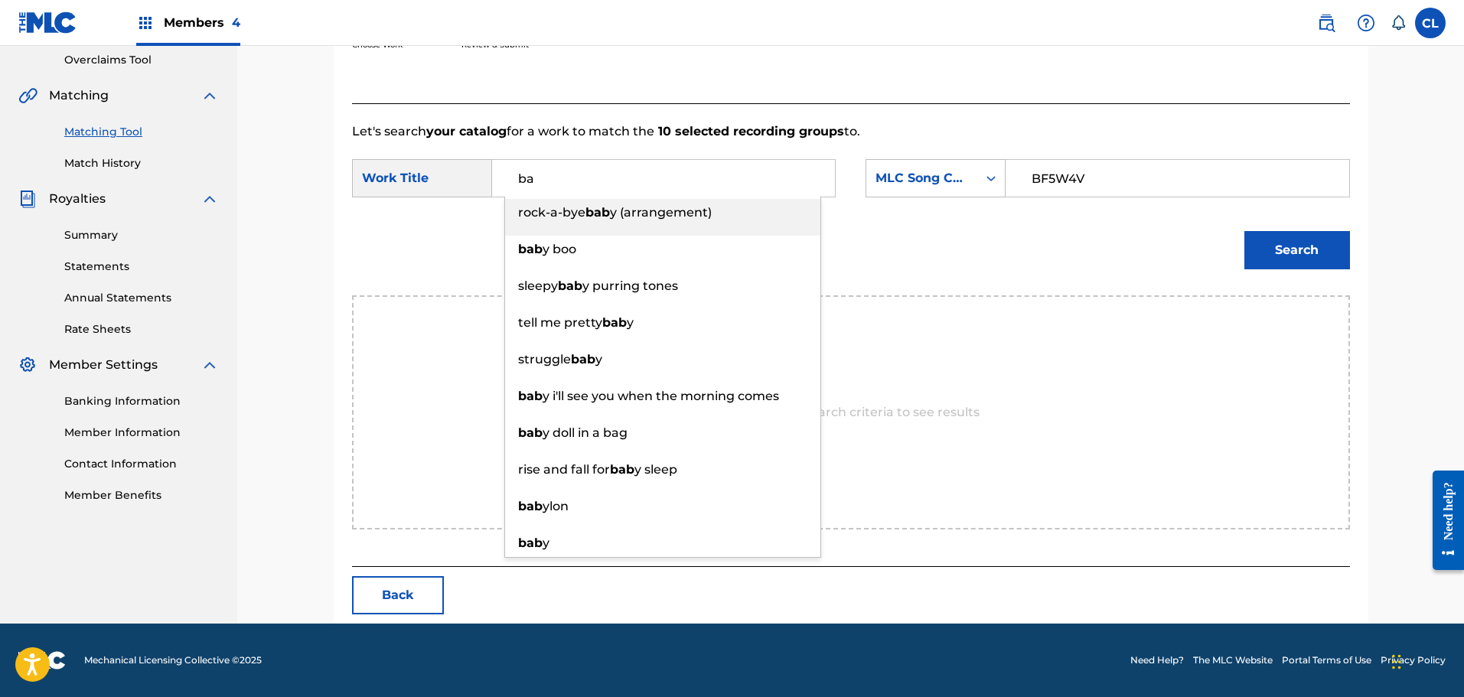
type input "b"
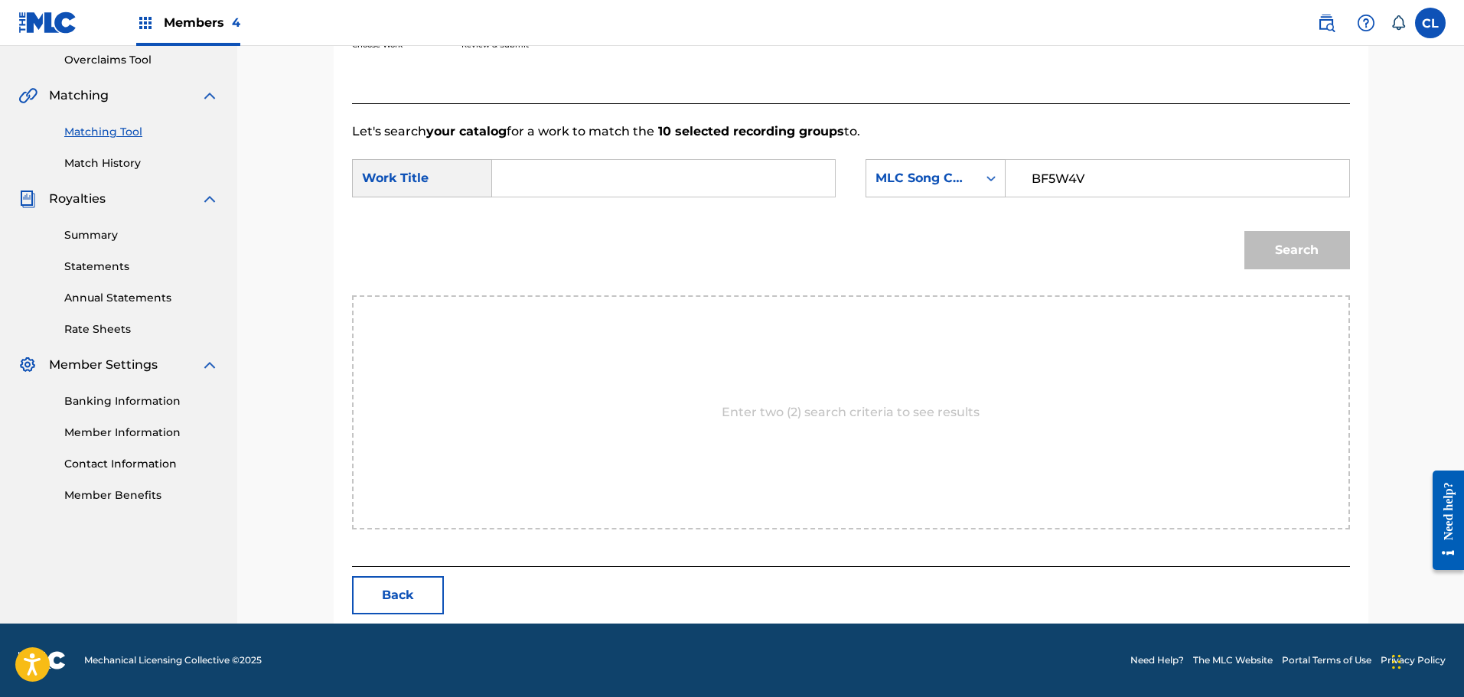
paste input "Baby, You're the One (Whole Again)"
type input "Baby, You're the One (Whole Again)"
click at [1244, 231] on button "Search" at bounding box center [1297, 250] width 106 height 38
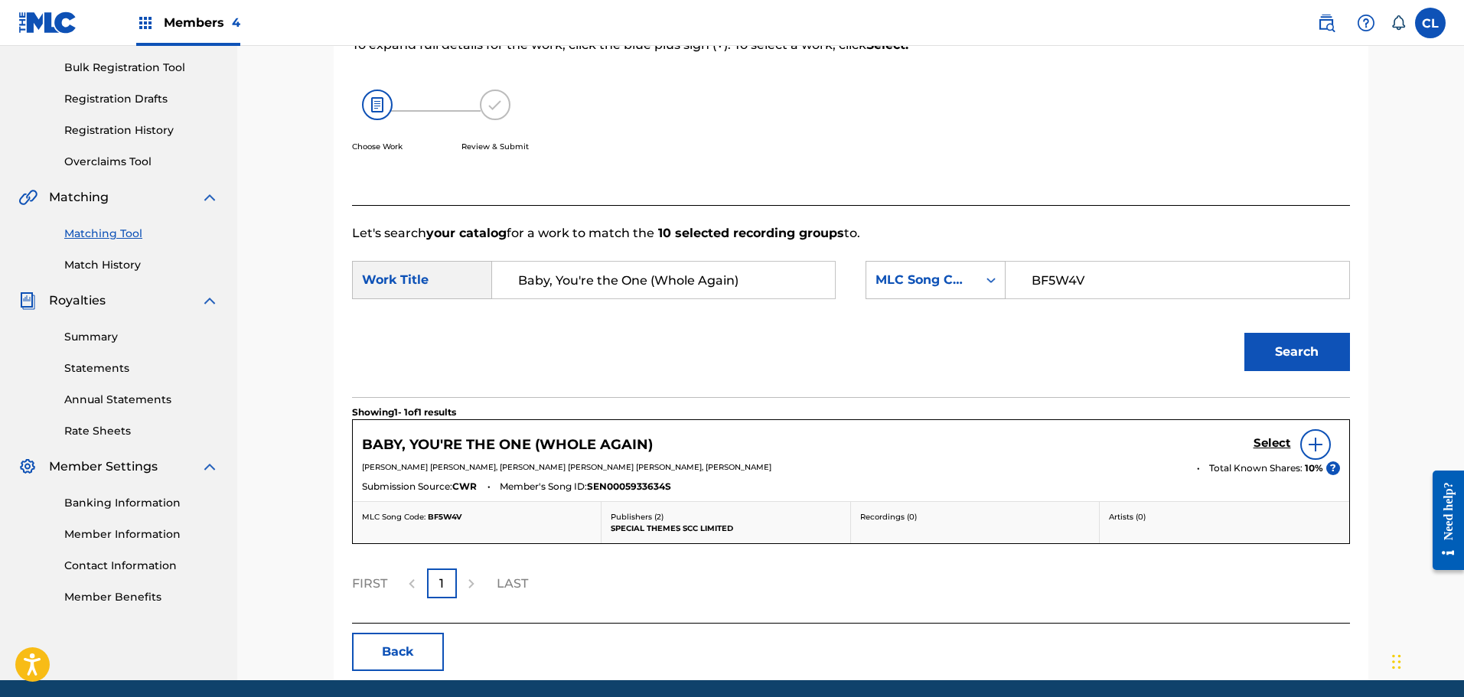
scroll to position [277, 0]
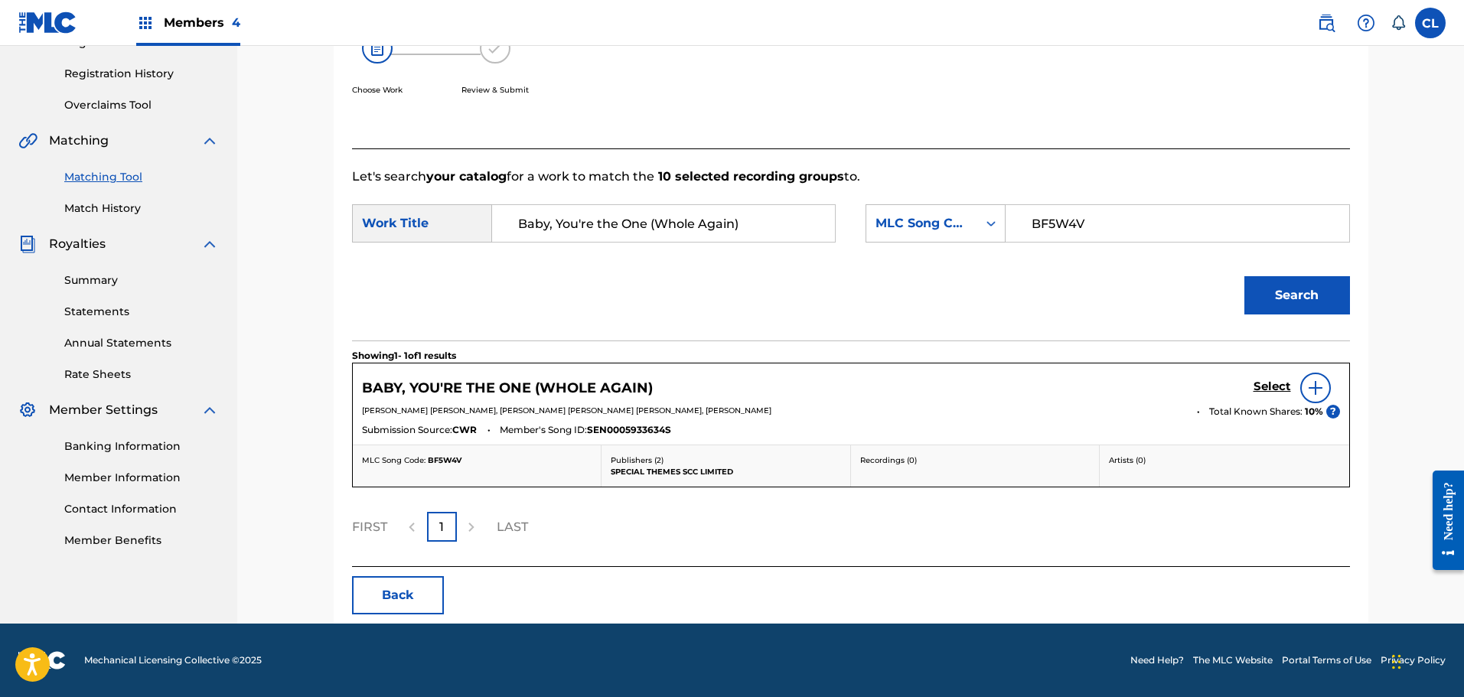
click at [1265, 386] on h5 "Select" at bounding box center [1271, 387] width 37 height 15
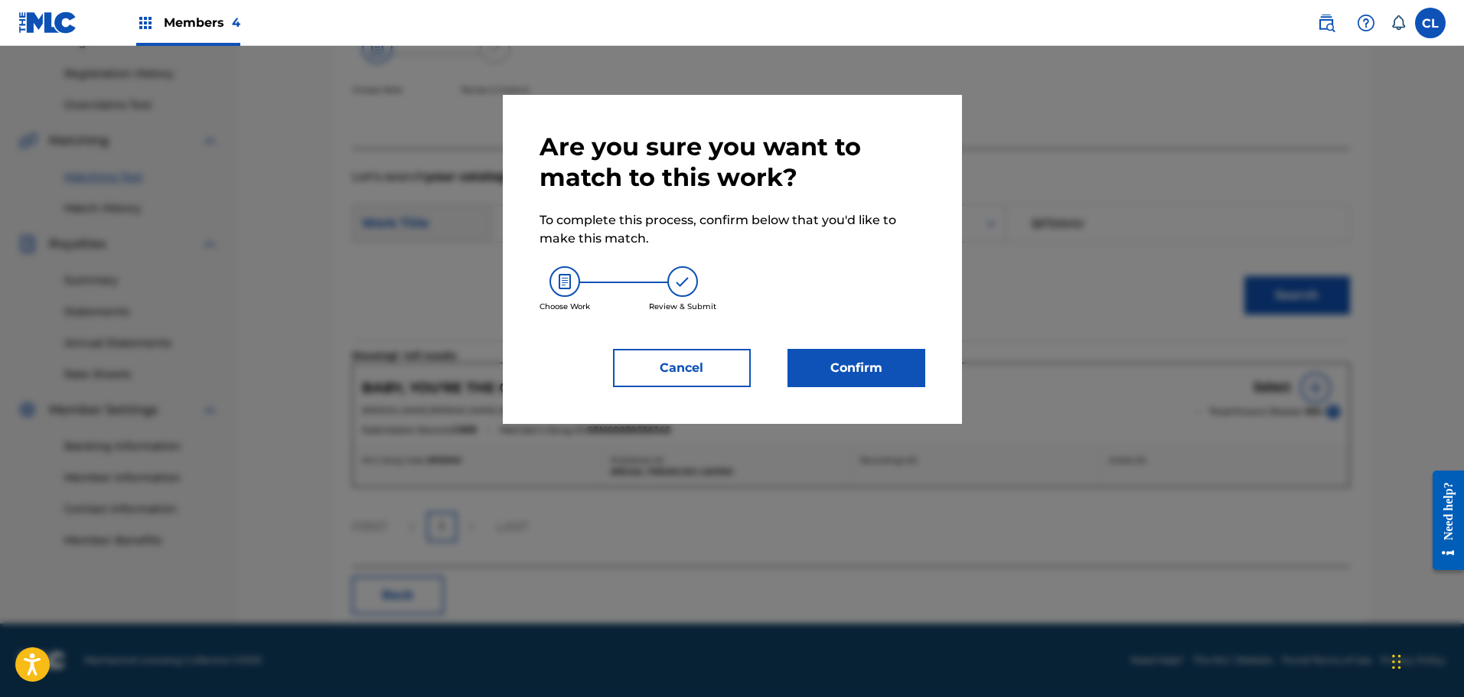
click at [843, 355] on button "Confirm" at bounding box center [856, 368] width 138 height 38
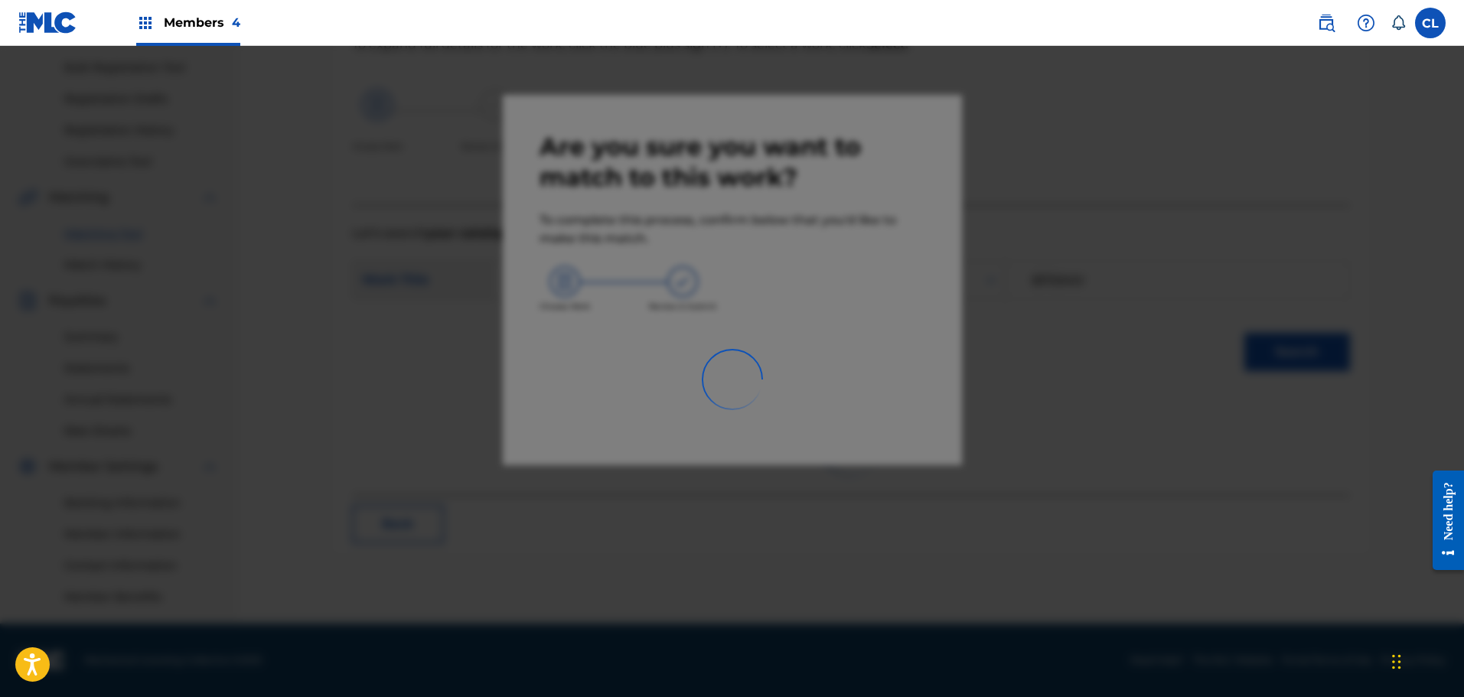
scroll to position [220, 0]
